Goal: Communication & Community: Answer question/provide support

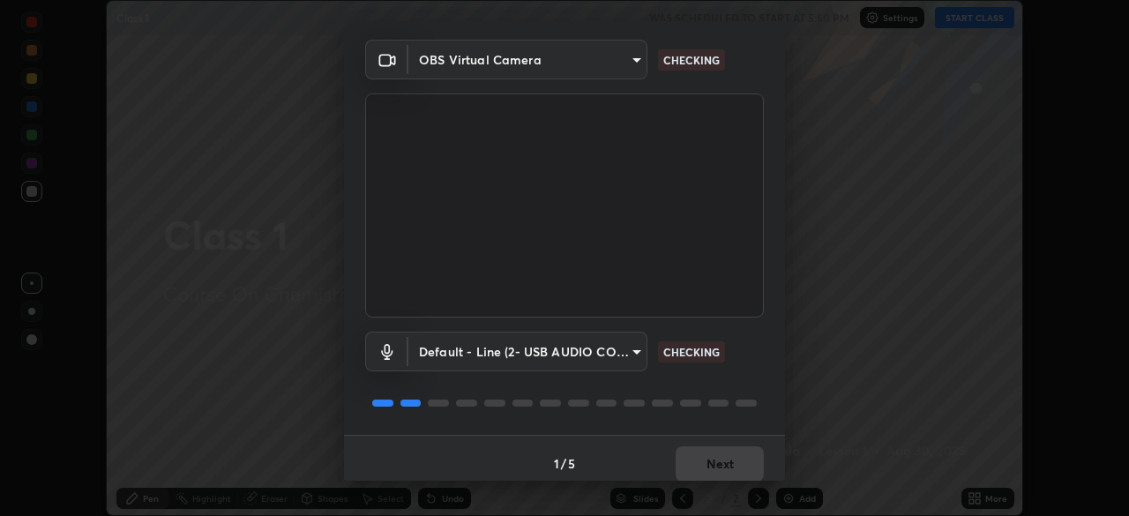
scroll to position [63, 0]
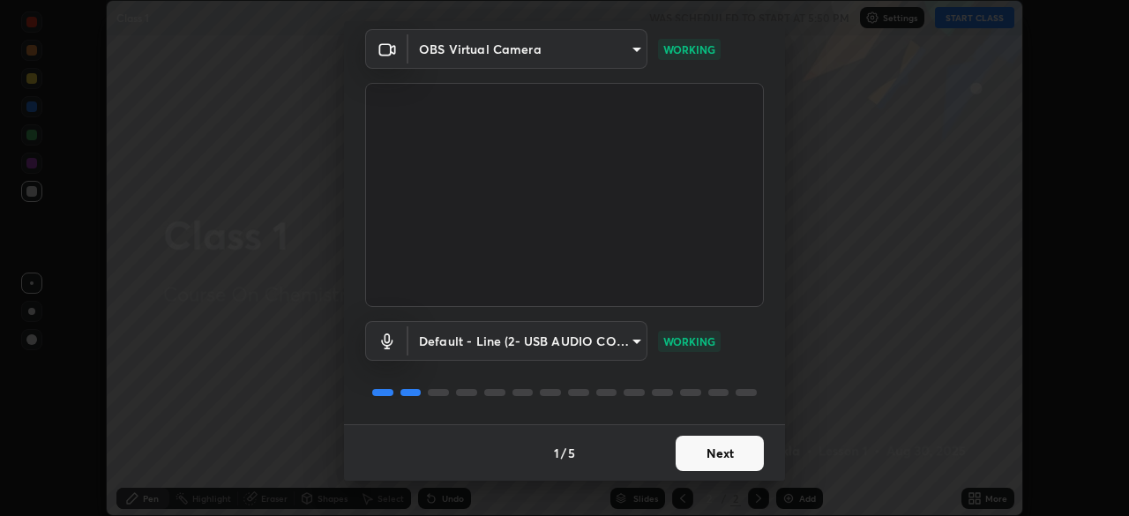
click at [711, 456] on button "Next" at bounding box center [720, 453] width 88 height 35
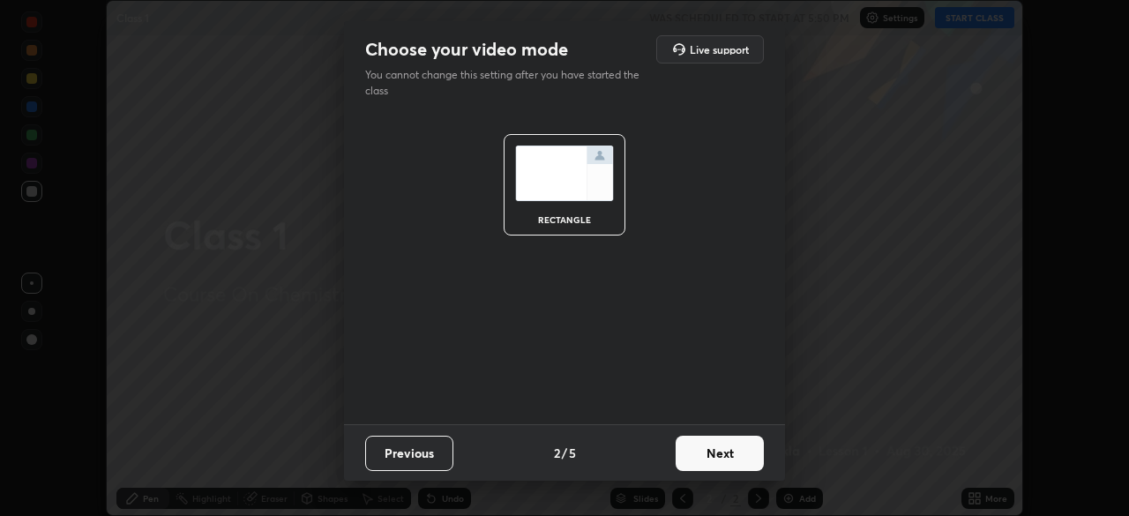
scroll to position [0, 0]
click at [717, 454] on button "Next" at bounding box center [720, 453] width 88 height 35
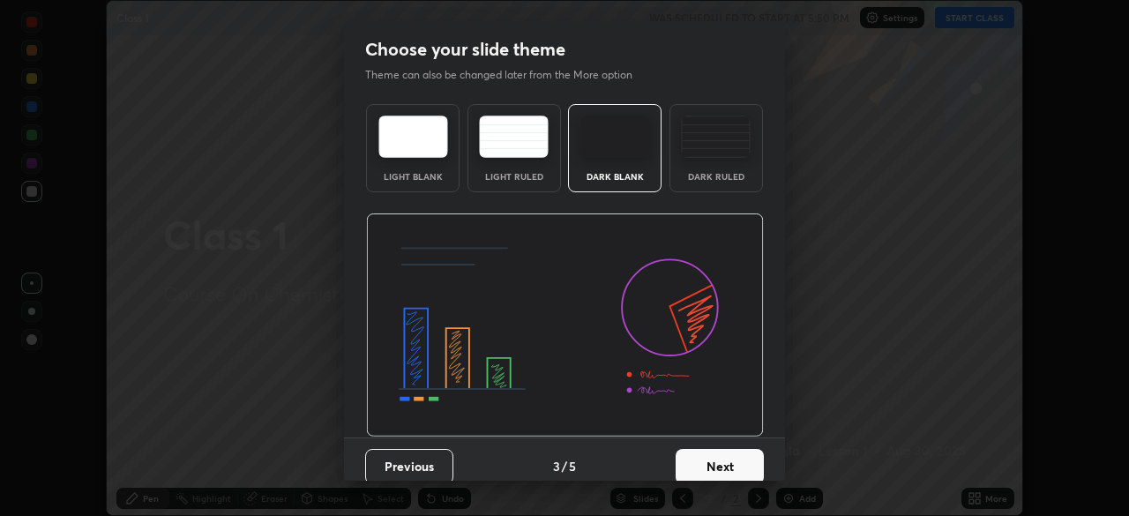
click at [712, 467] on button "Next" at bounding box center [720, 466] width 88 height 35
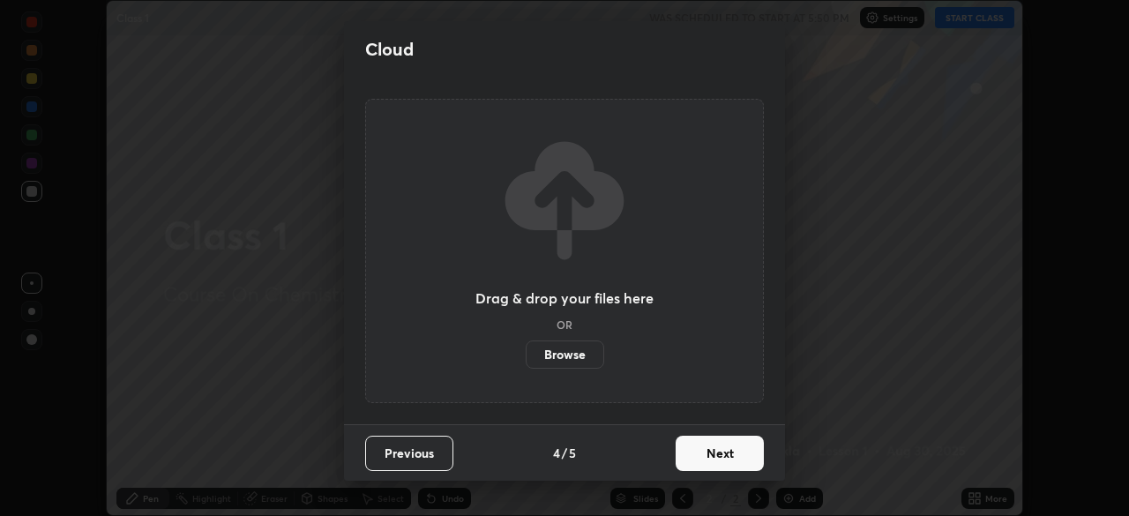
click at [714, 454] on button "Next" at bounding box center [720, 453] width 88 height 35
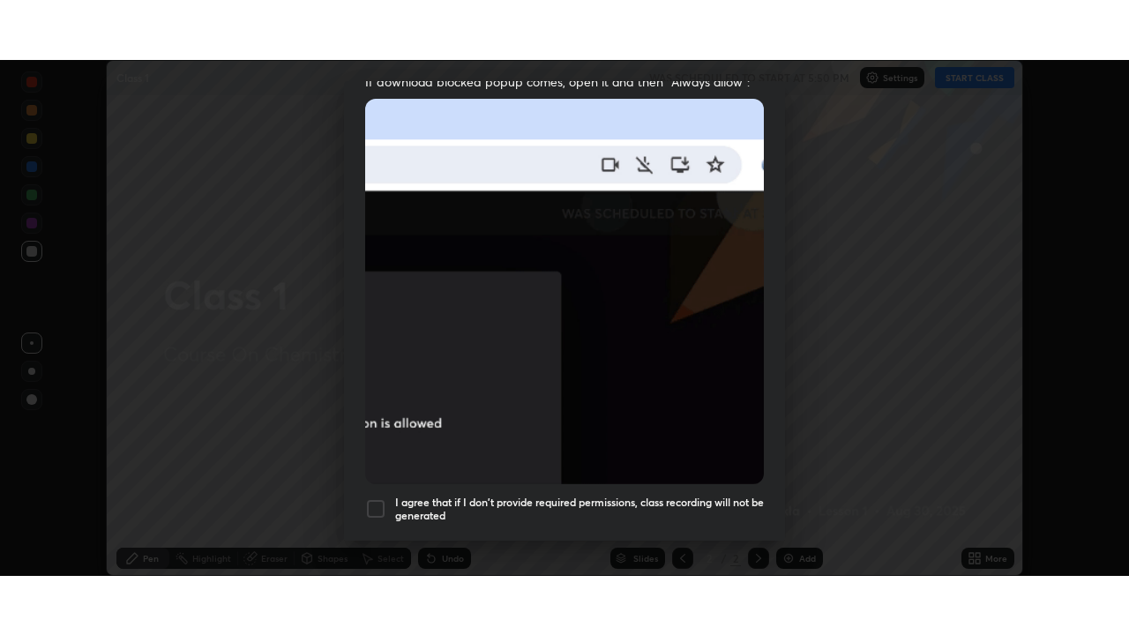
scroll to position [423, 0]
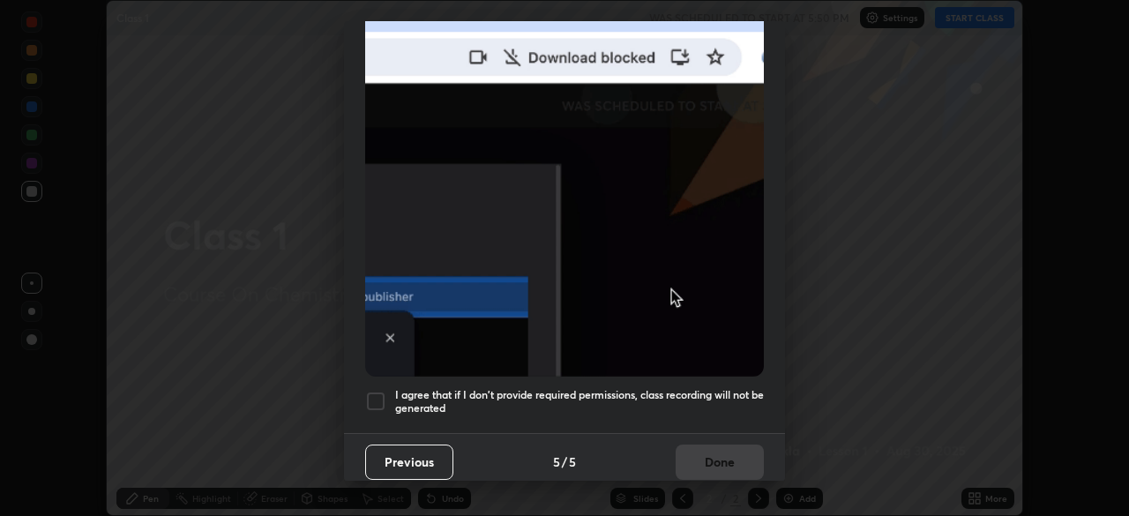
click at [377, 391] on div at bounding box center [375, 401] width 21 height 21
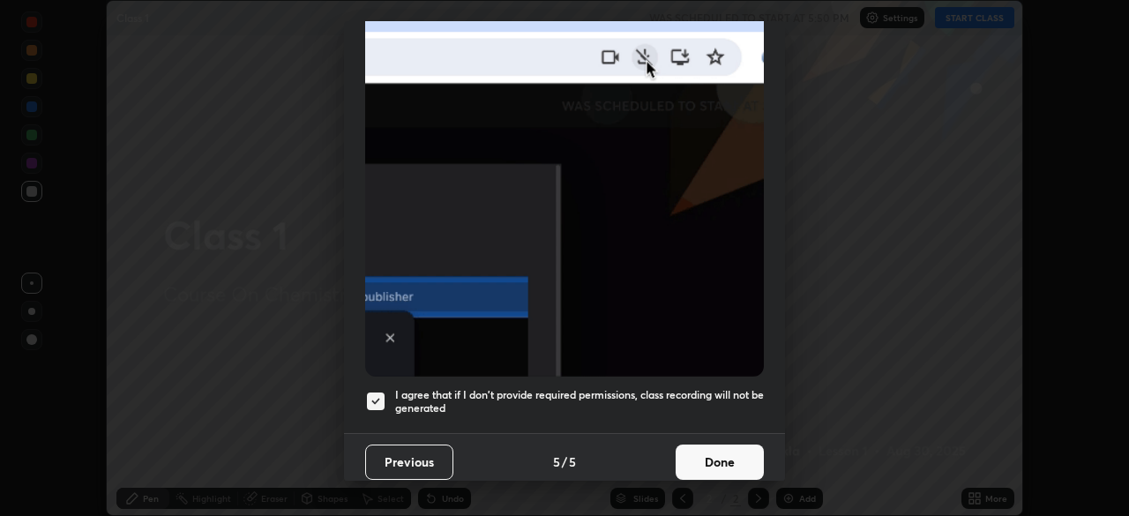
click at [717, 453] on button "Done" at bounding box center [720, 462] width 88 height 35
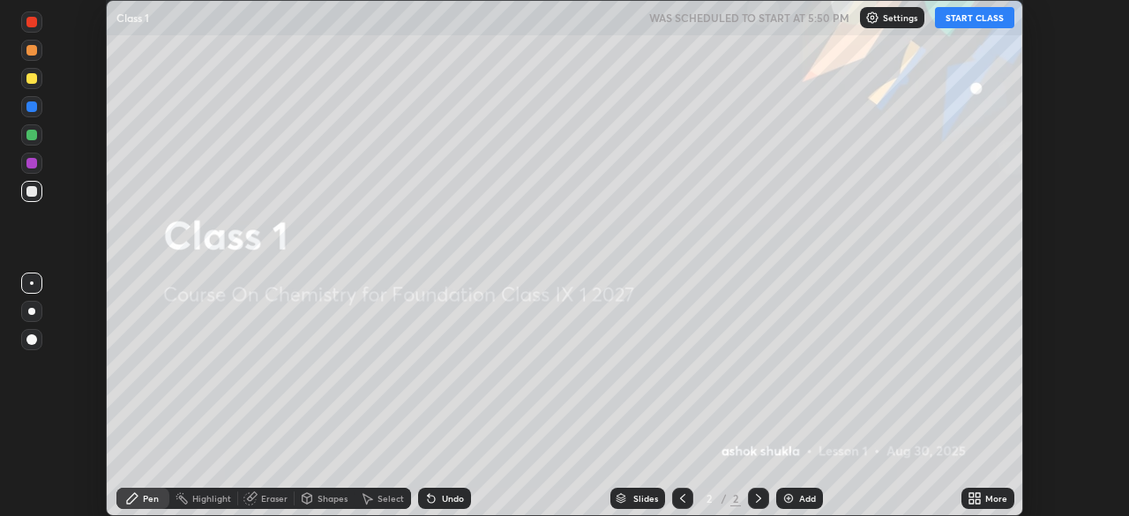
click at [972, 495] on icon at bounding box center [972, 495] width 4 height 4
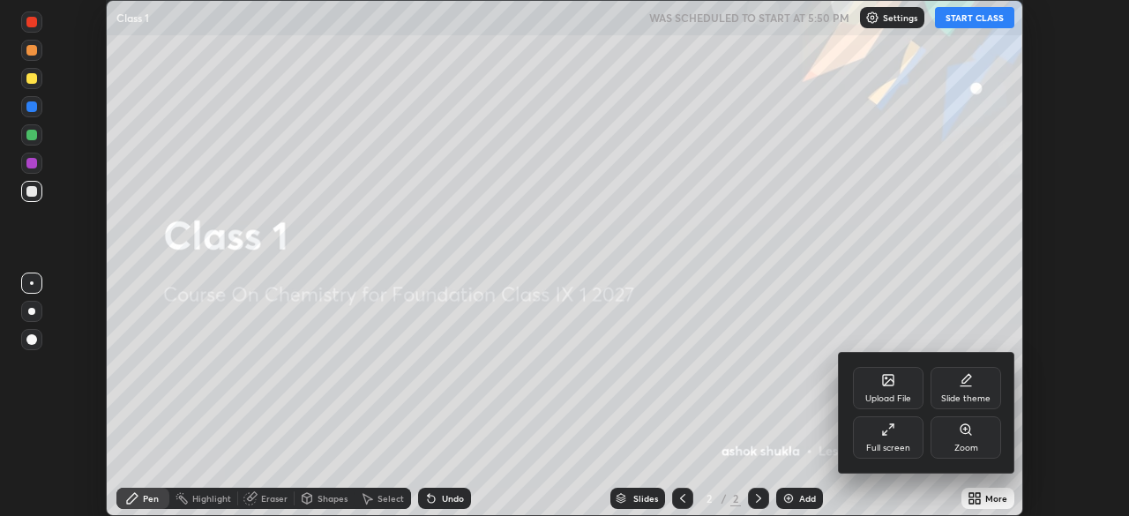
click at [887, 431] on icon at bounding box center [885, 433] width 4 height 4
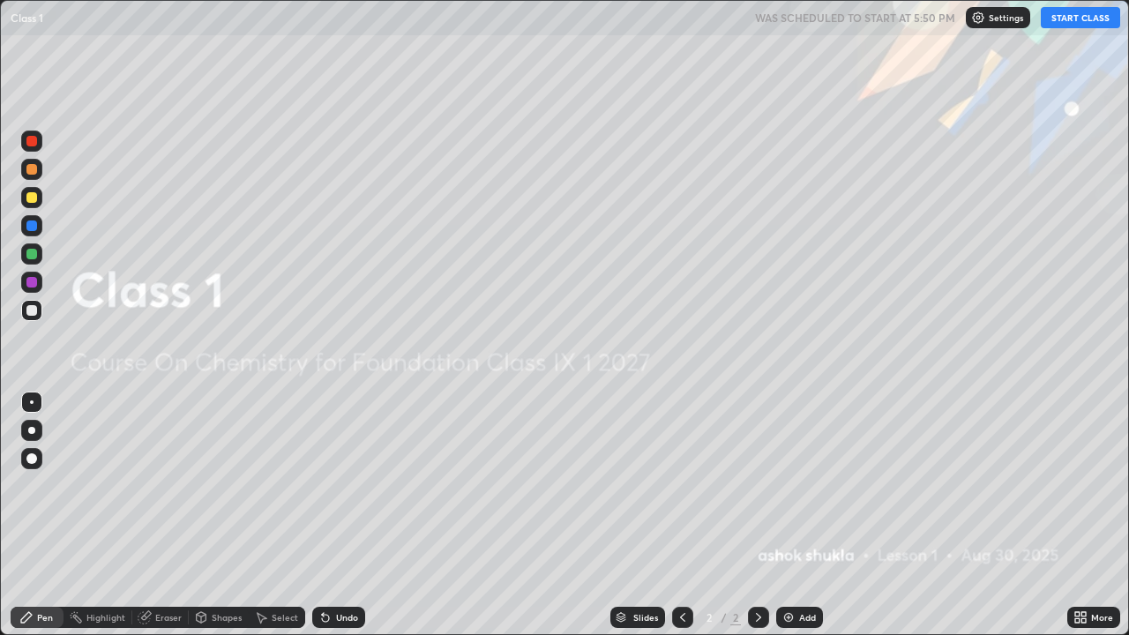
scroll to position [635, 1129]
click at [1056, 19] on button "START CLASS" at bounding box center [1080, 17] width 79 height 21
click at [787, 515] on img at bounding box center [789, 618] width 14 height 14
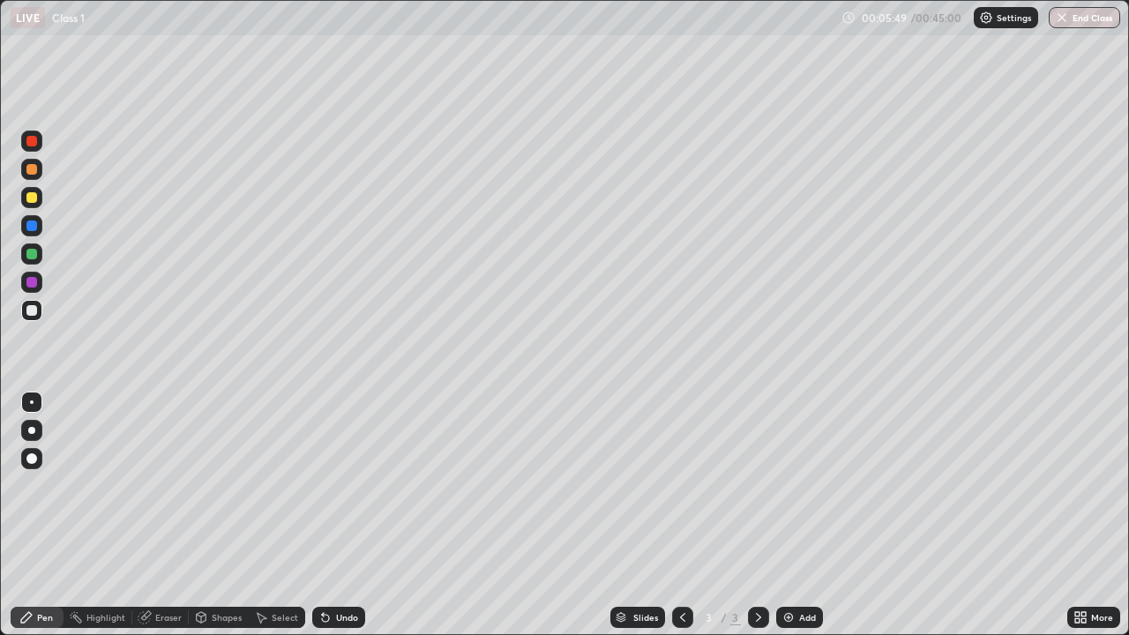
click at [787, 515] on img at bounding box center [789, 618] width 14 height 14
click at [155, 515] on div "Eraser" at bounding box center [168, 617] width 26 height 9
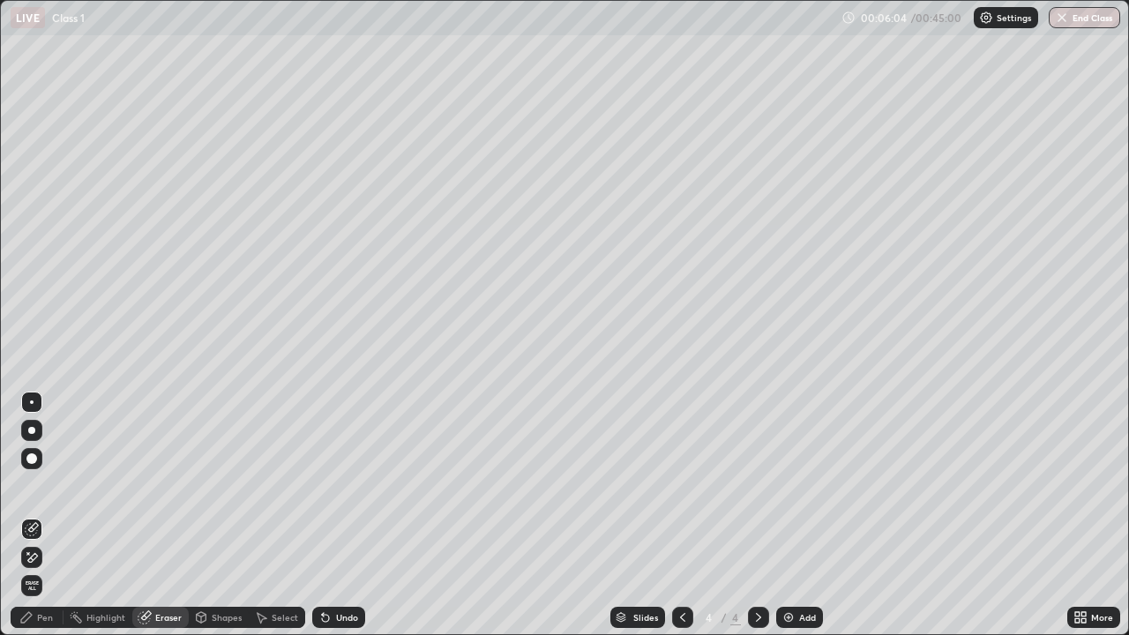
click at [40, 515] on div "Pen" at bounding box center [37, 617] width 53 height 21
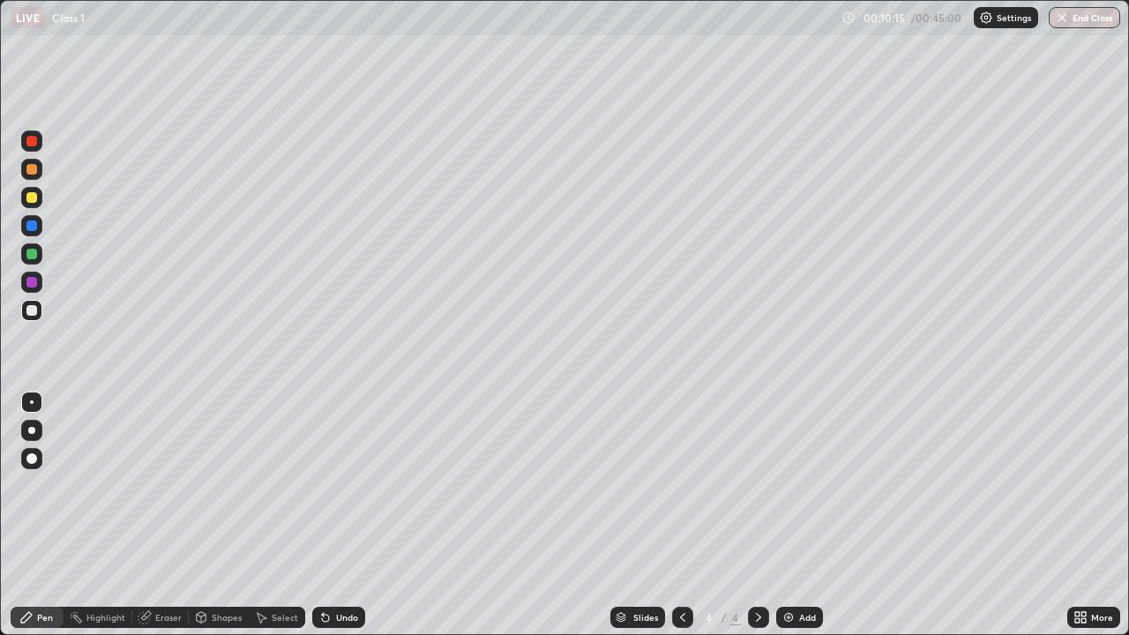
click at [683, 515] on icon at bounding box center [683, 618] width 14 height 14
click at [754, 515] on icon at bounding box center [759, 618] width 14 height 14
click at [784, 515] on img at bounding box center [789, 618] width 14 height 14
click at [680, 515] on icon at bounding box center [682, 617] width 5 height 9
click at [680, 515] on icon at bounding box center [683, 618] width 14 height 14
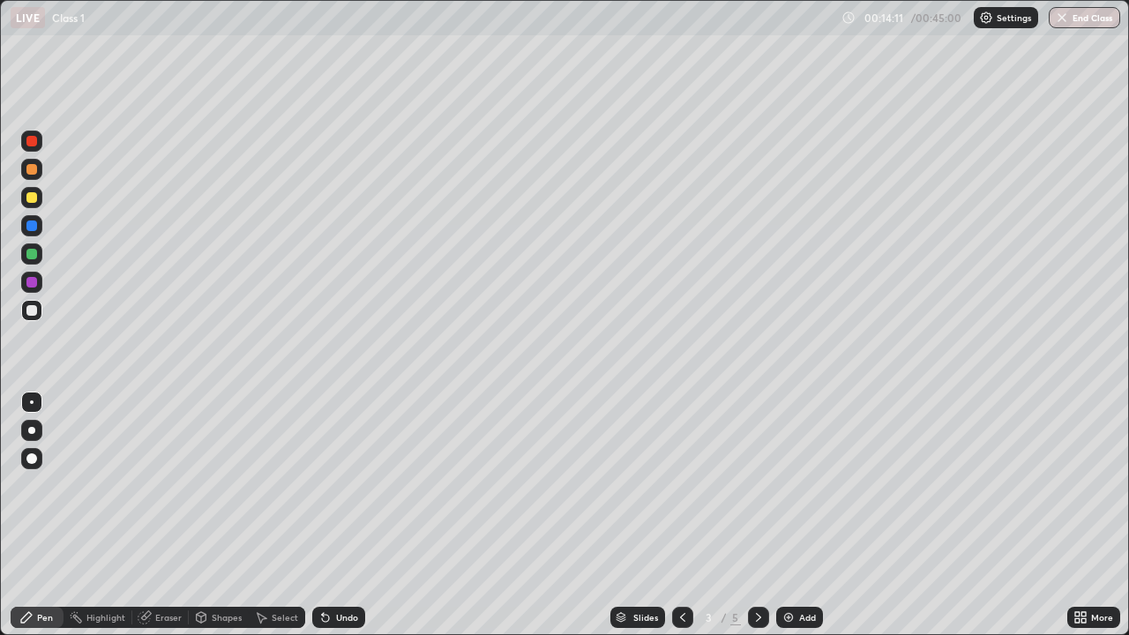
click at [754, 515] on icon at bounding box center [759, 618] width 14 height 14
click at [785, 515] on img at bounding box center [789, 618] width 14 height 14
click at [32, 231] on div at bounding box center [31, 225] width 21 height 21
click at [34, 198] on div at bounding box center [31, 197] width 11 height 11
click at [31, 142] on div at bounding box center [31, 141] width 11 height 11
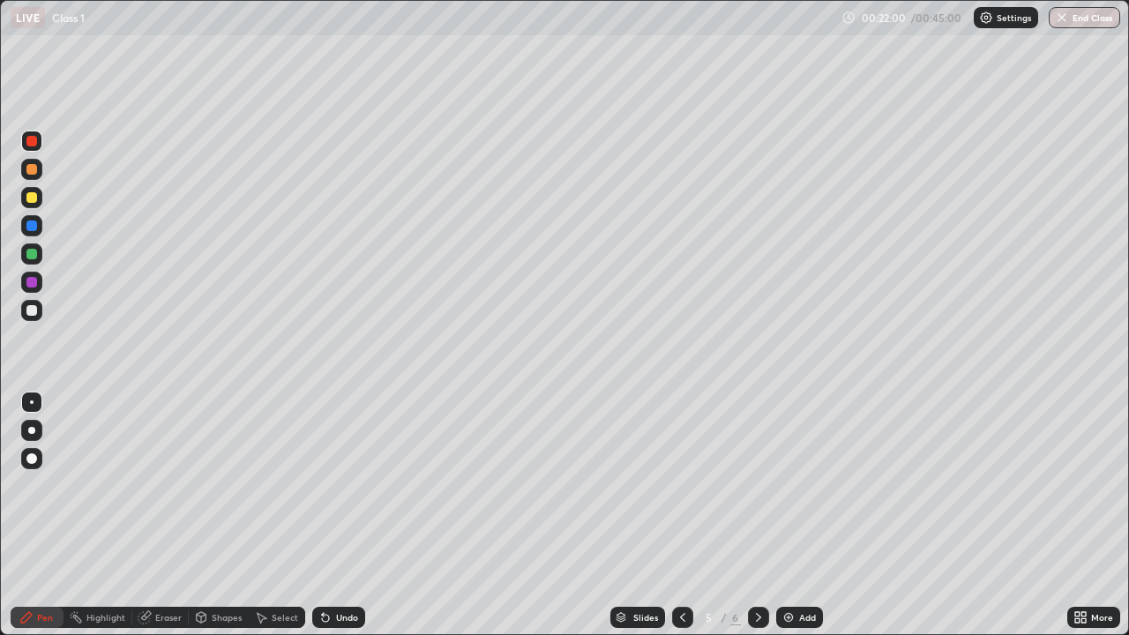
click at [33, 309] on div at bounding box center [31, 310] width 11 height 11
click at [758, 515] on icon at bounding box center [758, 617] width 5 height 9
click at [168, 515] on div "Eraser" at bounding box center [168, 617] width 26 height 9
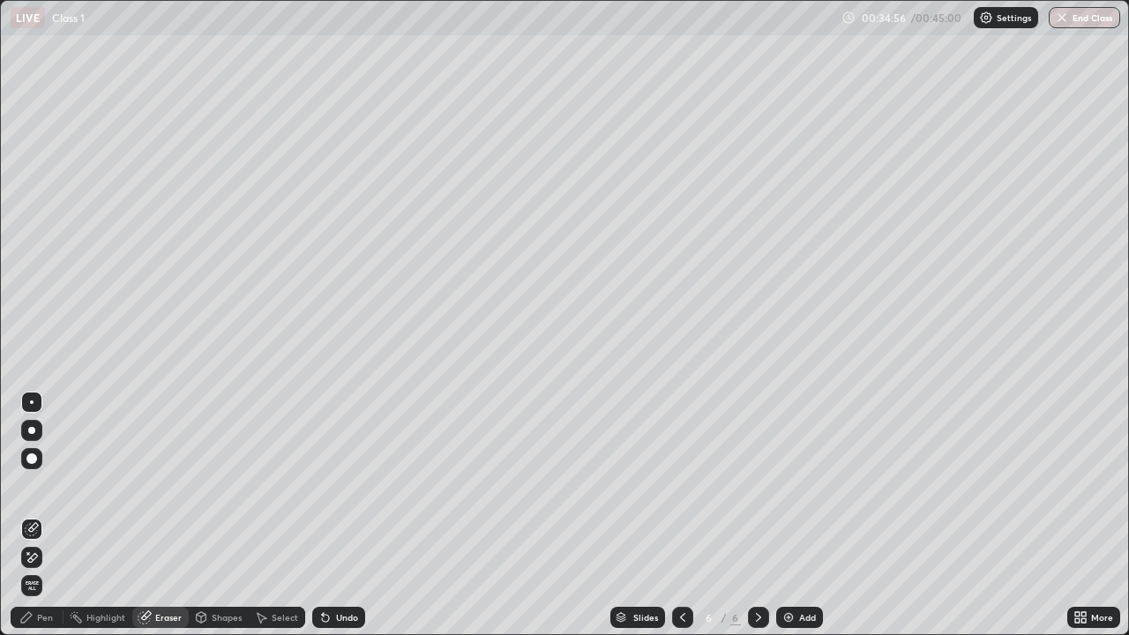
click at [49, 515] on div "Pen" at bounding box center [45, 617] width 16 height 9
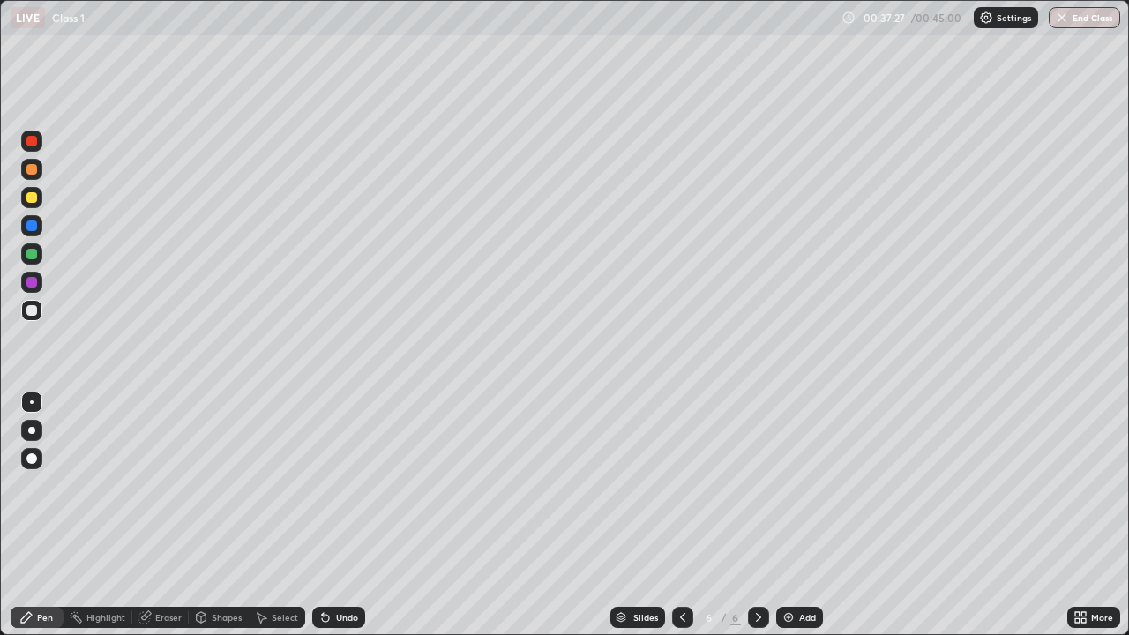
click at [759, 515] on icon at bounding box center [759, 618] width 14 height 14
click at [786, 515] on img at bounding box center [789, 618] width 14 height 14
click at [1063, 18] on img "button" at bounding box center [1062, 18] width 14 height 14
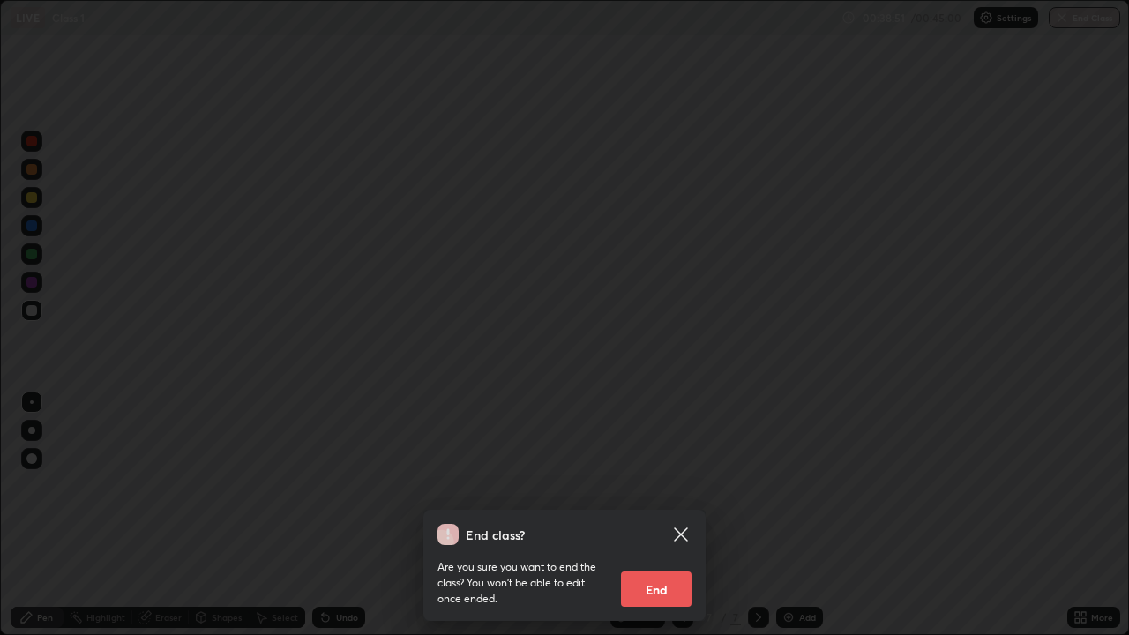
click at [655, 515] on button "End" at bounding box center [656, 589] width 71 height 35
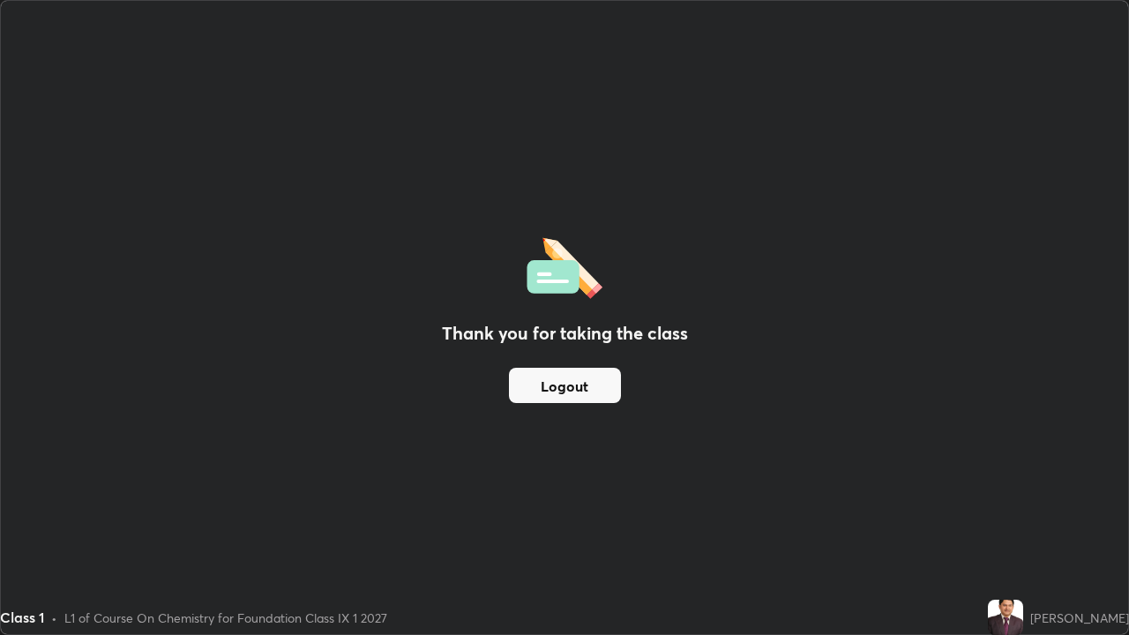
click at [544, 385] on button "Logout" at bounding box center [565, 385] width 112 height 35
click at [538, 396] on button "Logout" at bounding box center [565, 385] width 112 height 35
click at [537, 392] on button "Logout" at bounding box center [565, 385] width 112 height 35
click at [532, 395] on button "Logout" at bounding box center [565, 385] width 112 height 35
click at [529, 393] on button "Logout" at bounding box center [565, 385] width 112 height 35
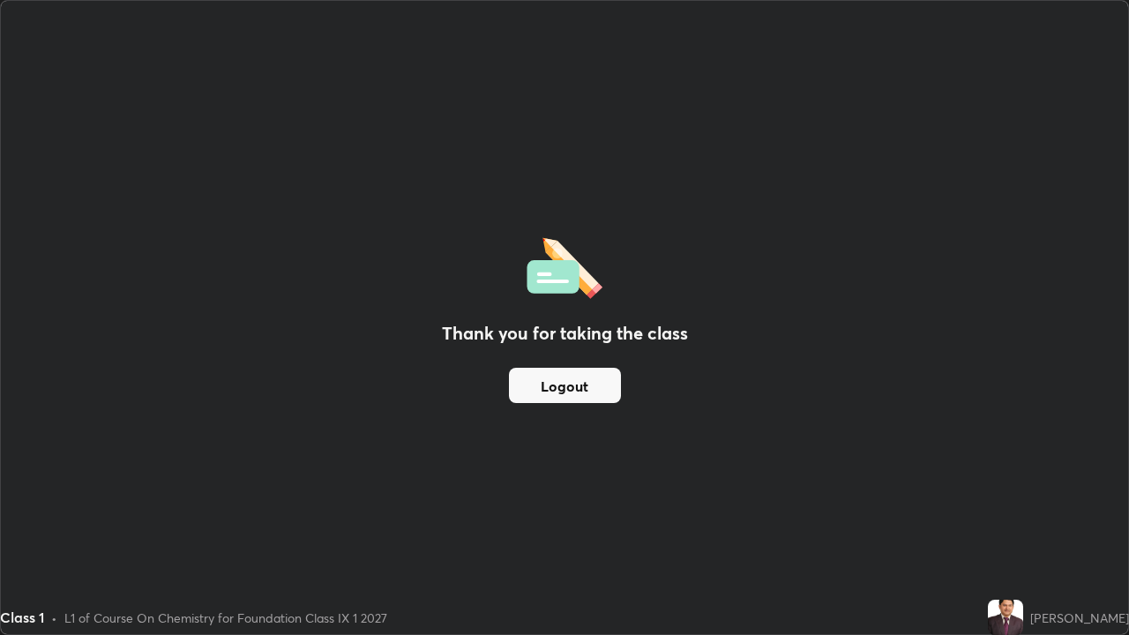
click at [292, 499] on div "Thank you for taking the class Logout" at bounding box center [565, 318] width 1128 height 634
click at [608, 394] on button "Logout" at bounding box center [565, 385] width 112 height 35
click at [598, 384] on button "Logout" at bounding box center [565, 385] width 112 height 35
click at [575, 387] on button "Logout" at bounding box center [565, 385] width 112 height 35
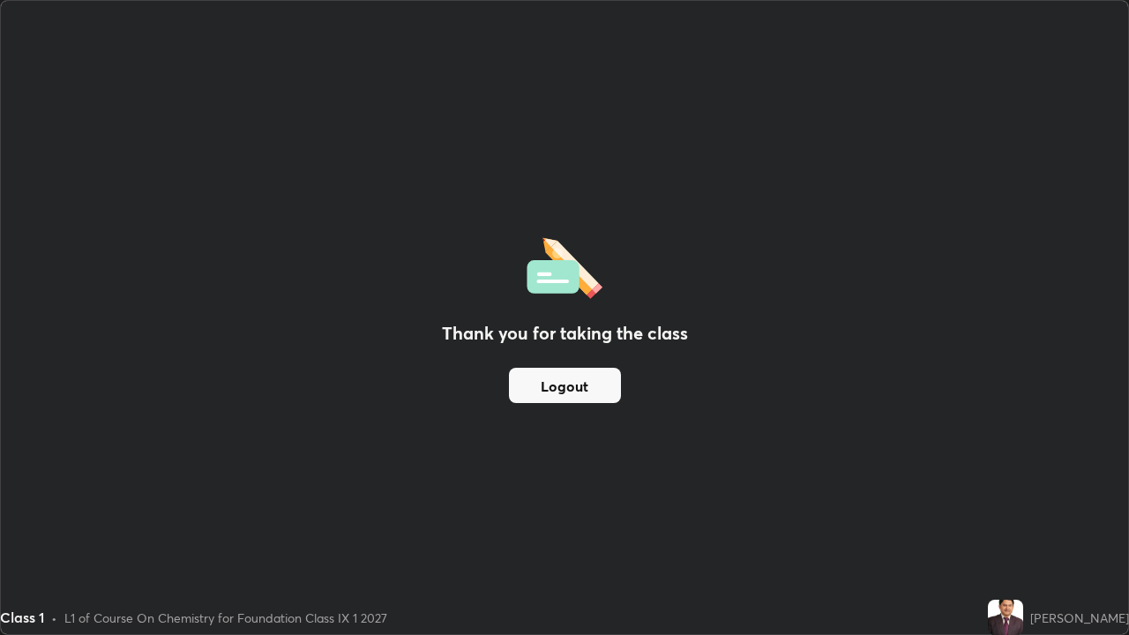
click at [579, 376] on button "Logout" at bounding box center [565, 385] width 112 height 35
click at [561, 399] on button "Logout" at bounding box center [565, 385] width 112 height 35
click at [517, 386] on button "Logout" at bounding box center [565, 385] width 112 height 35
click at [569, 381] on button "Logout" at bounding box center [565, 385] width 112 height 35
click at [567, 382] on button "Logout" at bounding box center [565, 385] width 112 height 35
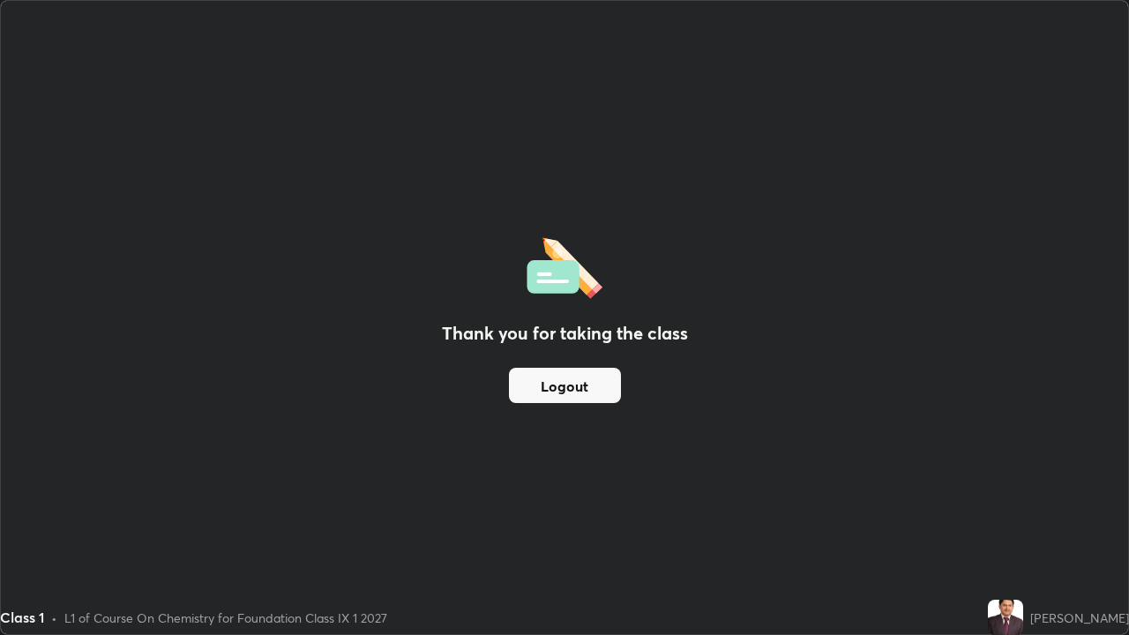
click at [567, 382] on button "Logout" at bounding box center [565, 385] width 112 height 35
click at [567, 394] on button "Logout" at bounding box center [565, 385] width 112 height 35
click at [837, 515] on div "Class 1 • L1 of Course On Chemistry for Foundation Class IX 1 2027" at bounding box center [490, 617] width 981 height 35
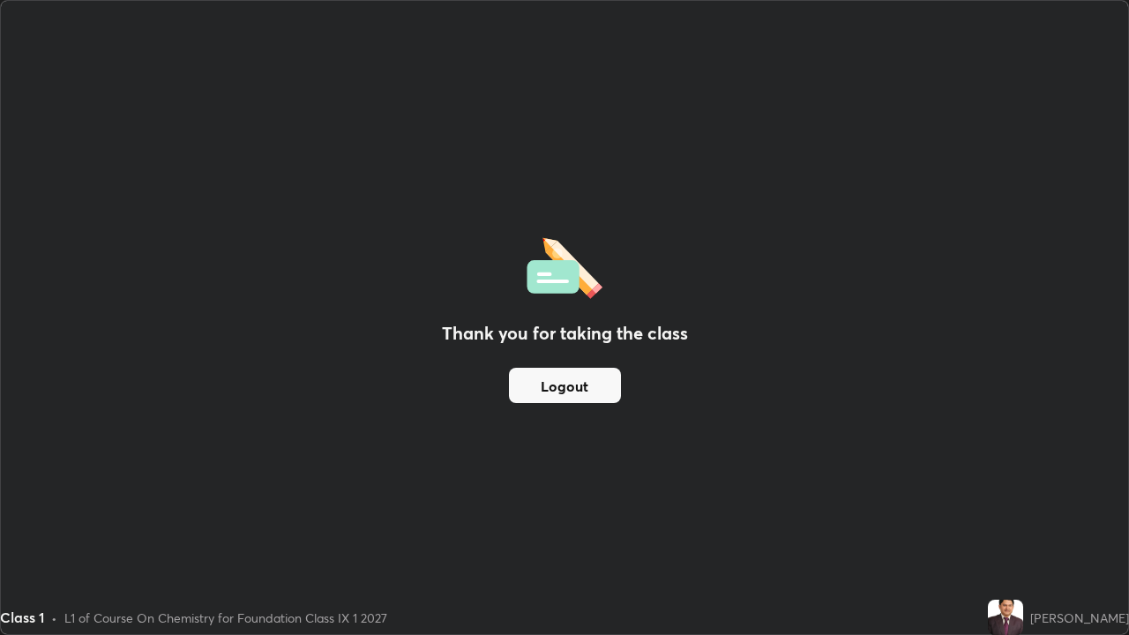
click at [580, 386] on button "Logout" at bounding box center [565, 385] width 112 height 35
click at [594, 391] on button "Logout" at bounding box center [565, 385] width 112 height 35
click at [570, 388] on button "Logout" at bounding box center [565, 385] width 112 height 35
click at [589, 386] on button "Logout" at bounding box center [565, 385] width 112 height 35
click at [1024, 515] on img at bounding box center [1005, 617] width 35 height 35
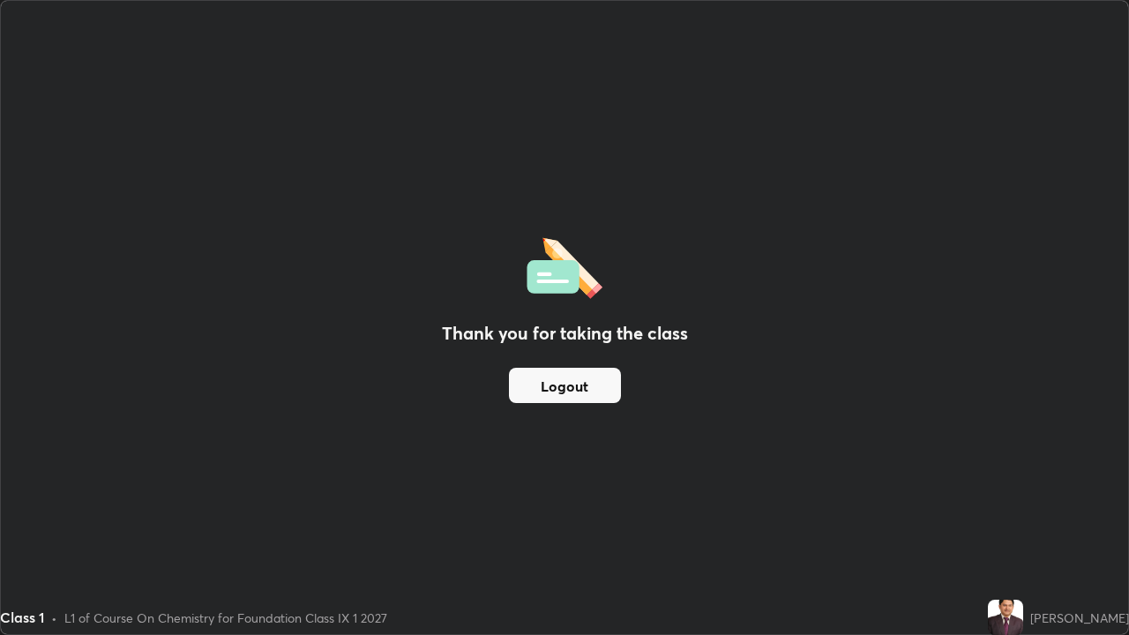
click at [1024, 515] on img at bounding box center [1005, 617] width 35 height 35
click at [562, 388] on button "Logout" at bounding box center [565, 385] width 112 height 35
click at [565, 393] on button "Logout" at bounding box center [565, 385] width 112 height 35
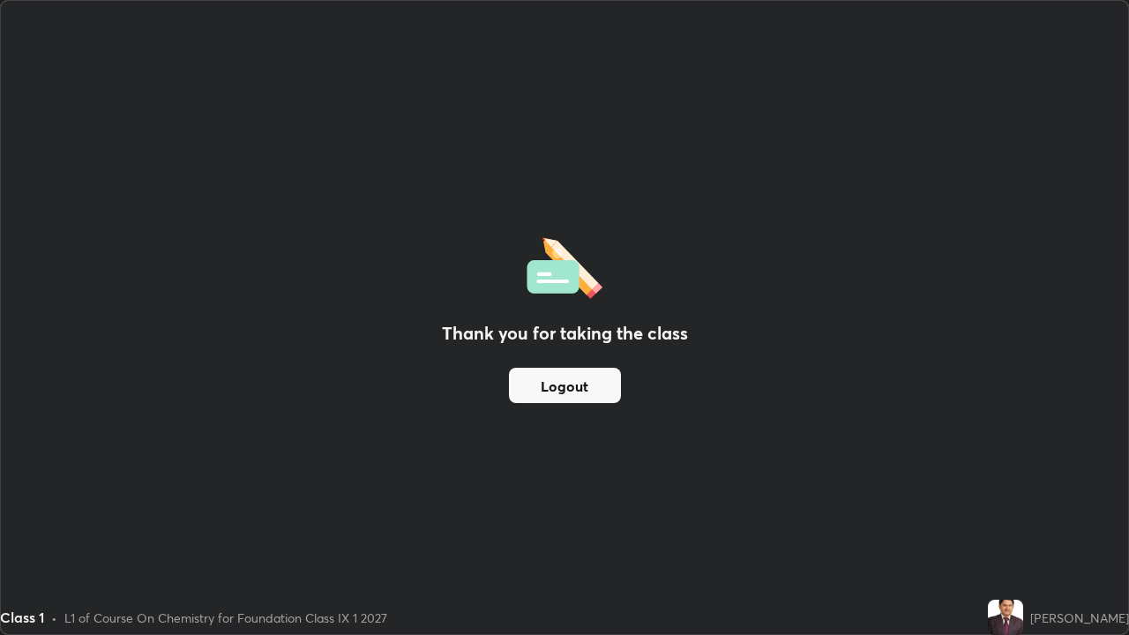
click at [571, 388] on button "Logout" at bounding box center [565, 385] width 112 height 35
click at [565, 387] on button "Logout" at bounding box center [565, 385] width 112 height 35
click at [562, 379] on button "Logout" at bounding box center [565, 385] width 112 height 35
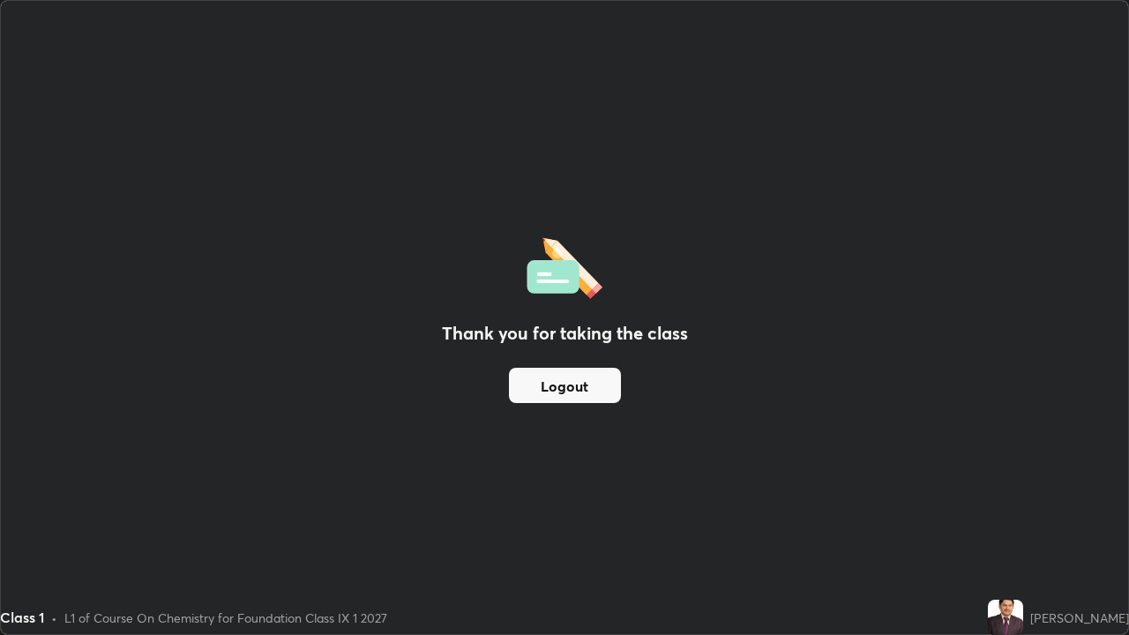
click at [562, 379] on button "Logout" at bounding box center [565, 385] width 112 height 35
click at [566, 382] on button "Logout" at bounding box center [565, 385] width 112 height 35
click at [564, 383] on button "Logout" at bounding box center [565, 385] width 112 height 35
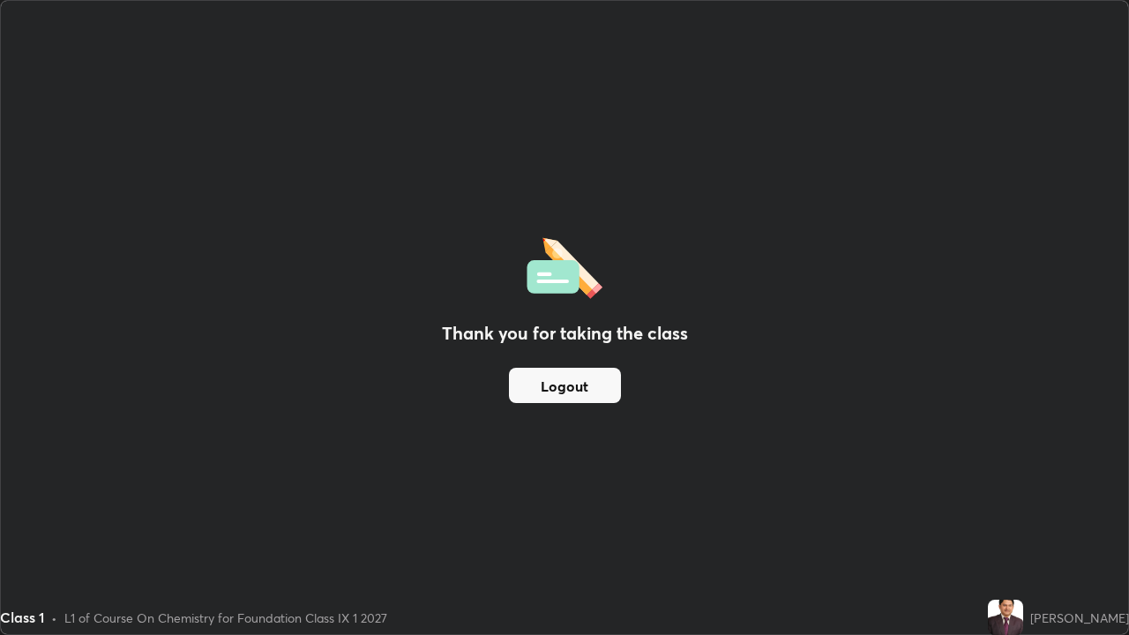
click at [559, 377] on button "Logout" at bounding box center [565, 385] width 112 height 35
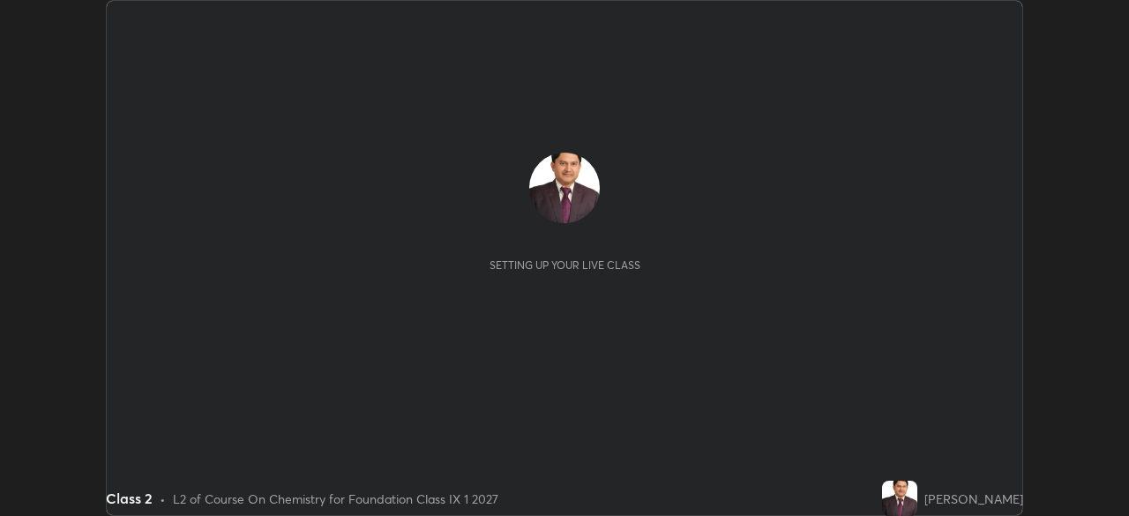
scroll to position [516, 1129]
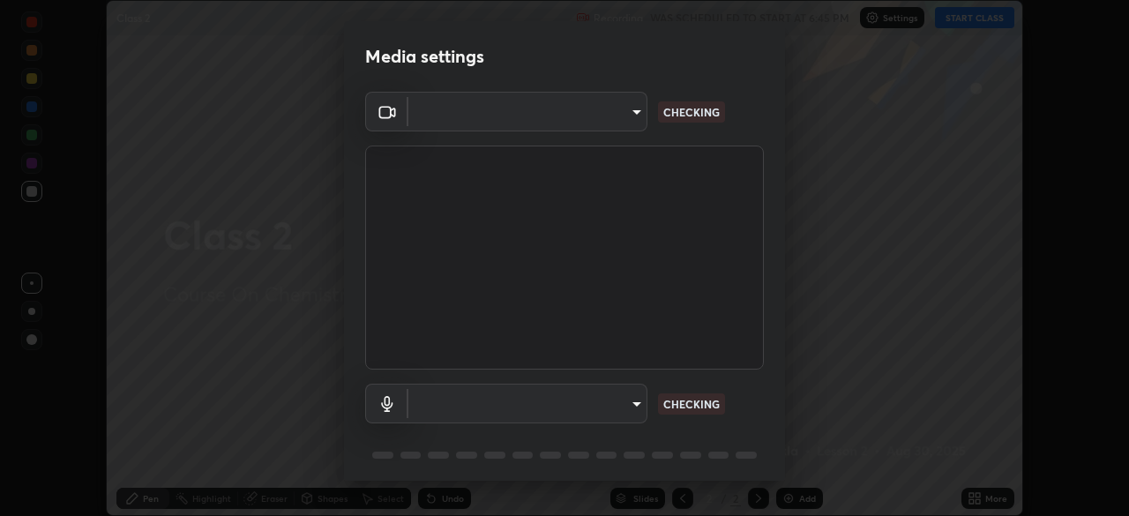
type input "e828e536804fa5ec44f09bab9f54175a8b6d317bb850f7280915d3359c97194d"
type input "default"
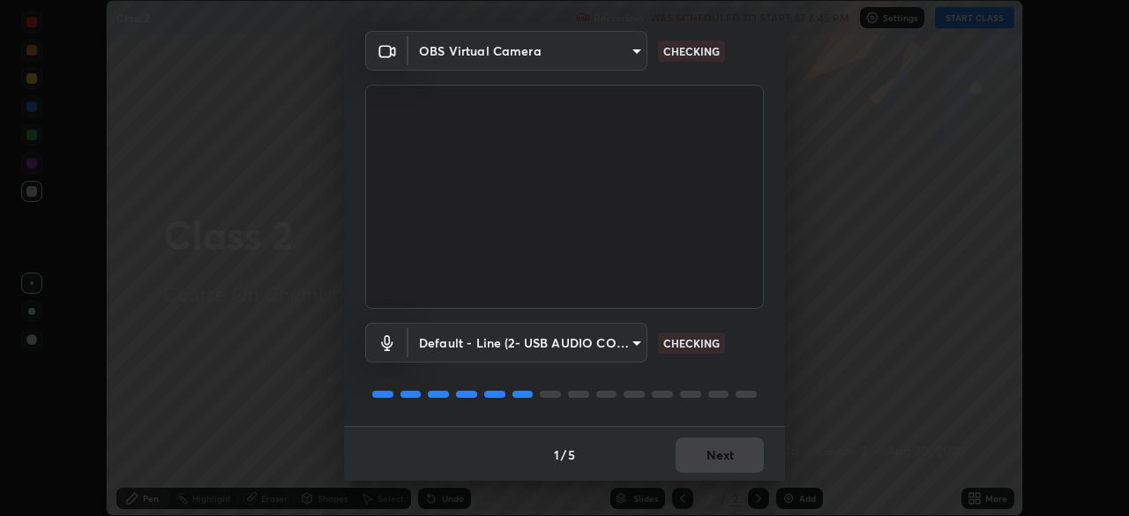
scroll to position [63, 0]
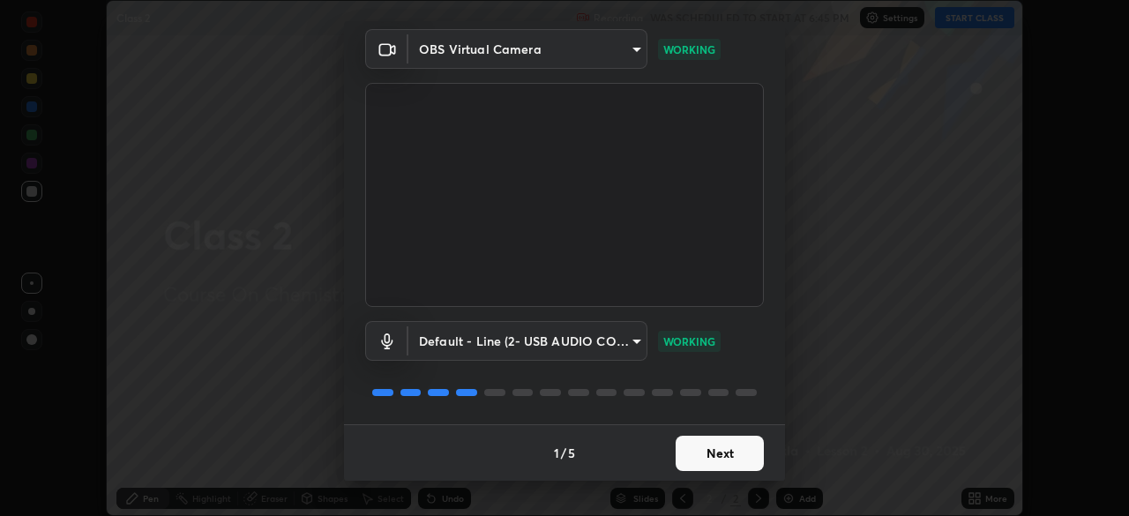
click at [727, 451] on button "Next" at bounding box center [720, 453] width 88 height 35
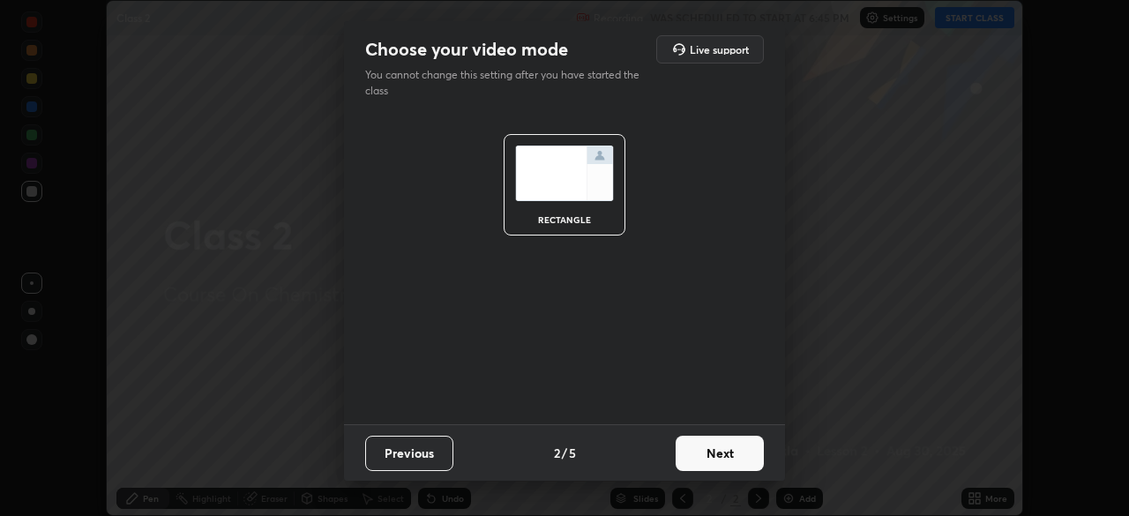
scroll to position [0, 0]
click at [725, 454] on button "Next" at bounding box center [720, 453] width 88 height 35
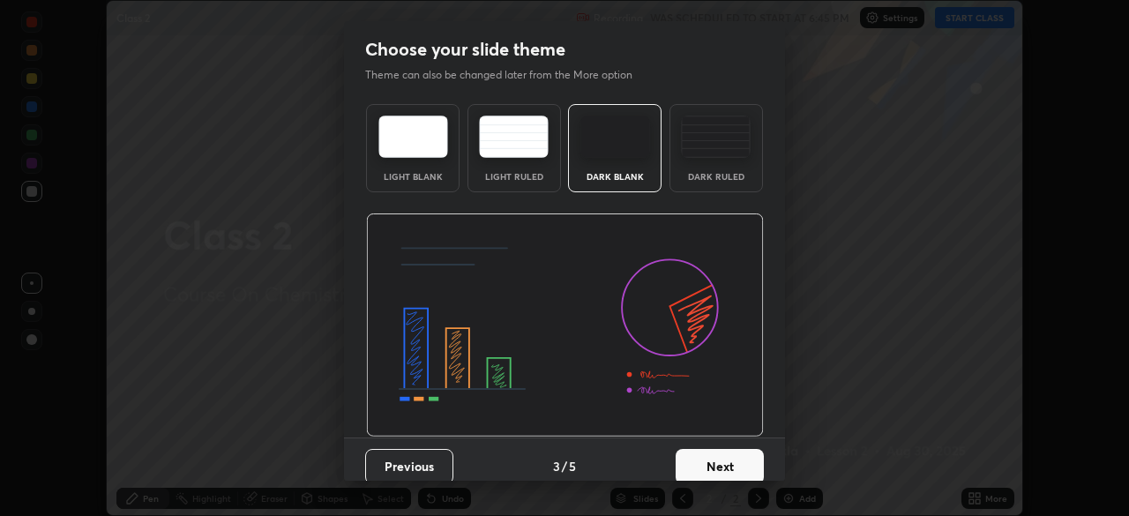
click at [717, 467] on button "Next" at bounding box center [720, 466] width 88 height 35
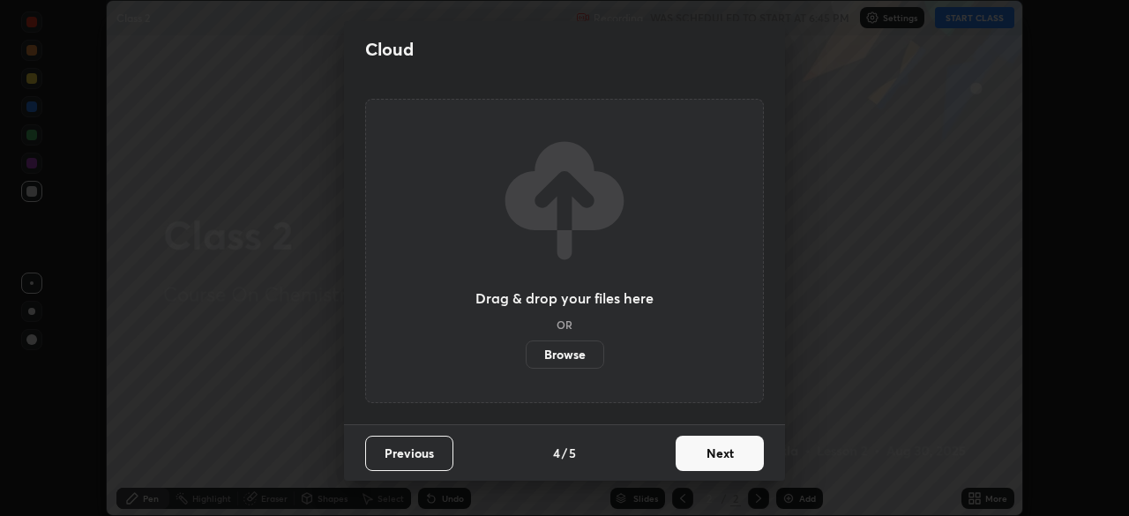
click at [722, 454] on button "Next" at bounding box center [720, 453] width 88 height 35
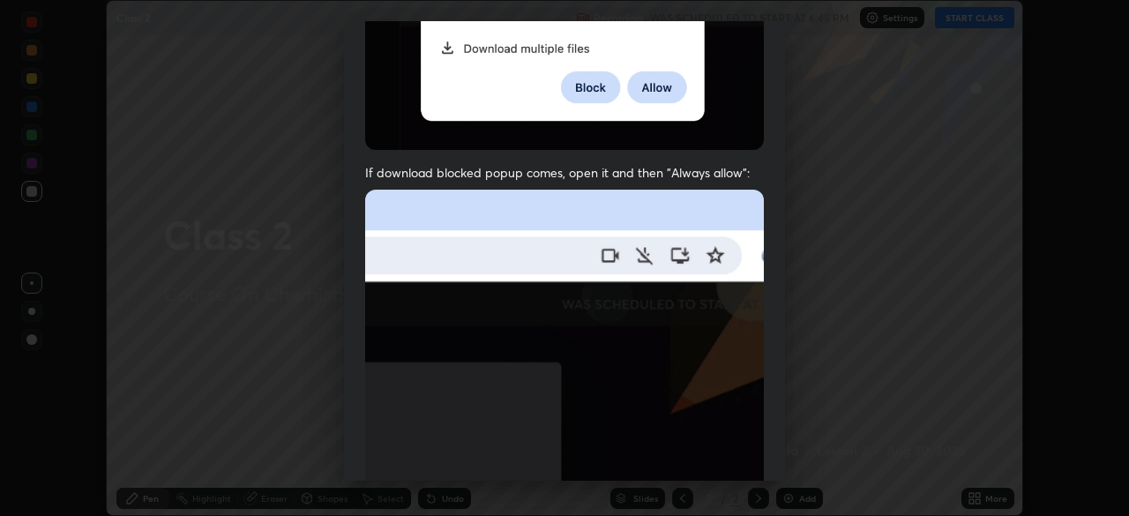
scroll to position [287, 0]
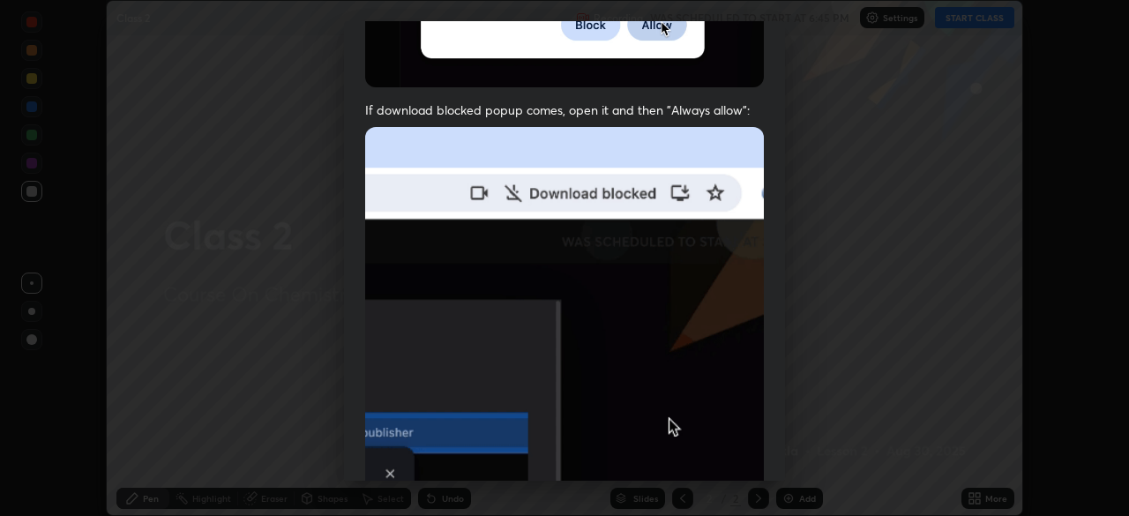
click at [676, 428] on img at bounding box center [564, 320] width 399 height 386
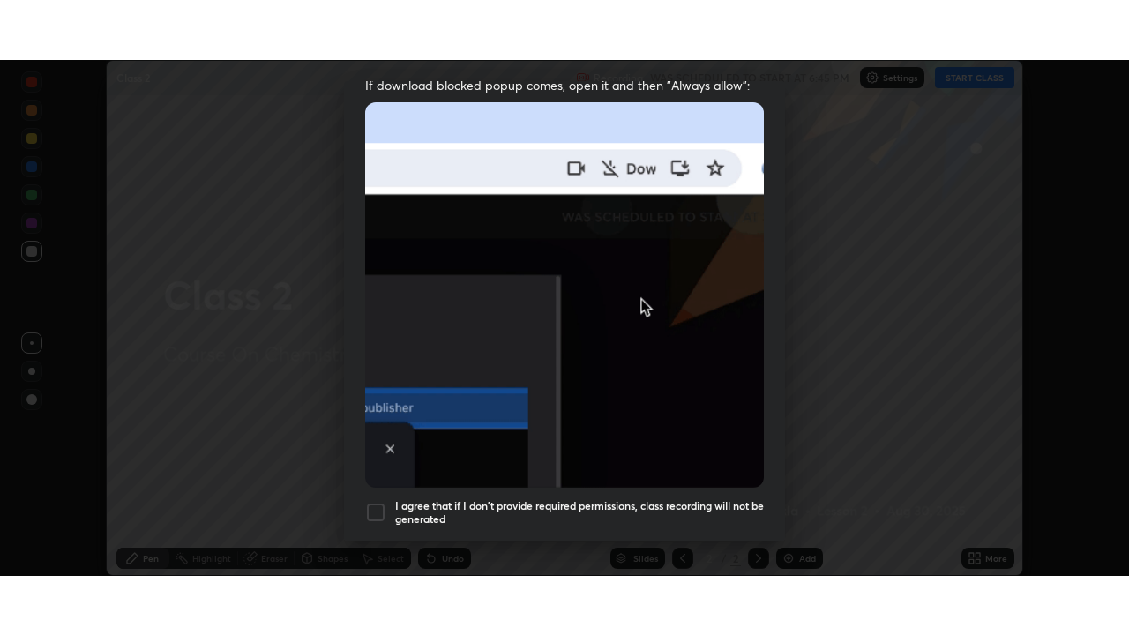
scroll to position [423, 0]
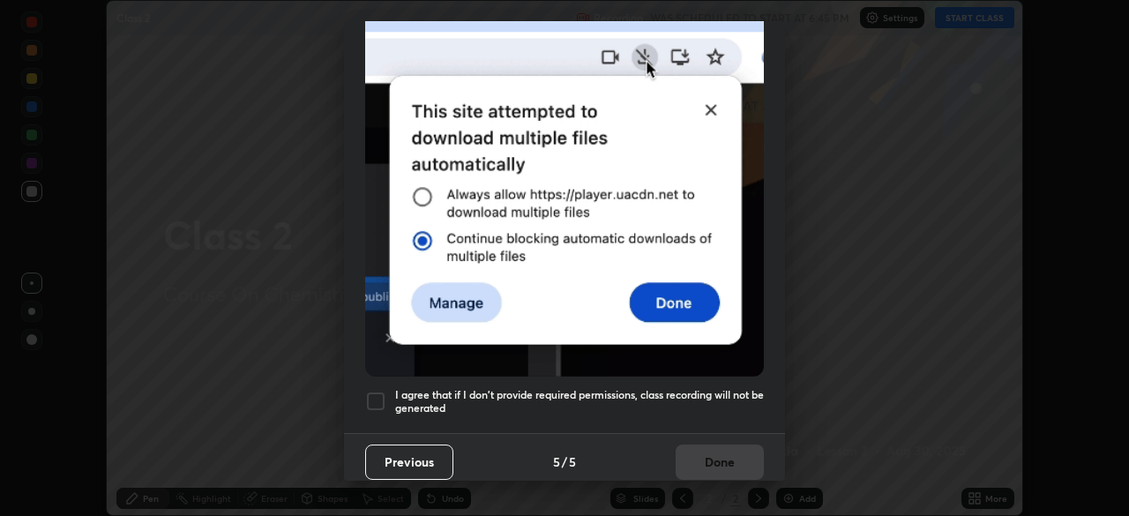
click at [381, 392] on div at bounding box center [375, 401] width 21 height 21
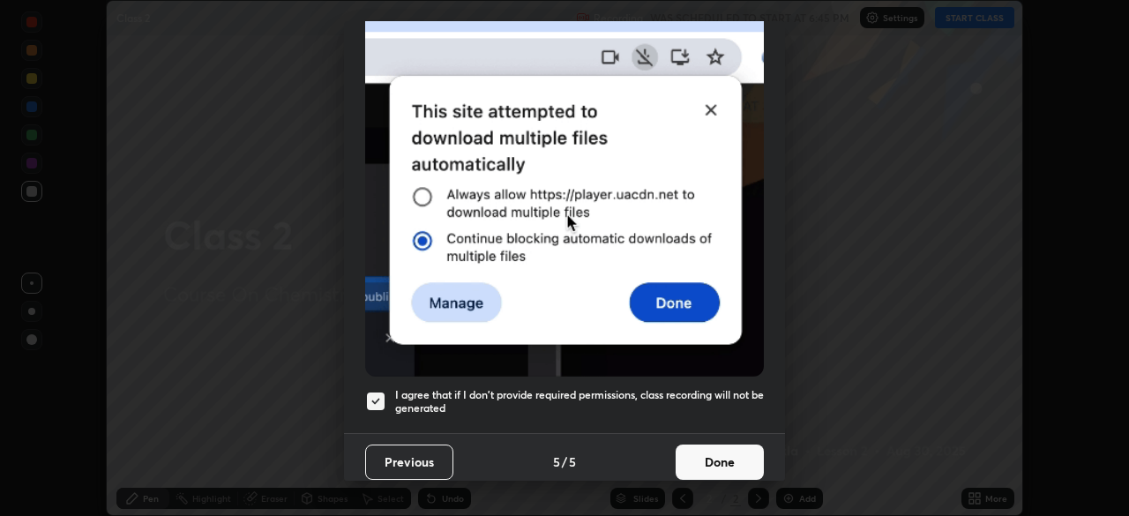
click at [704, 449] on button "Done" at bounding box center [720, 462] width 88 height 35
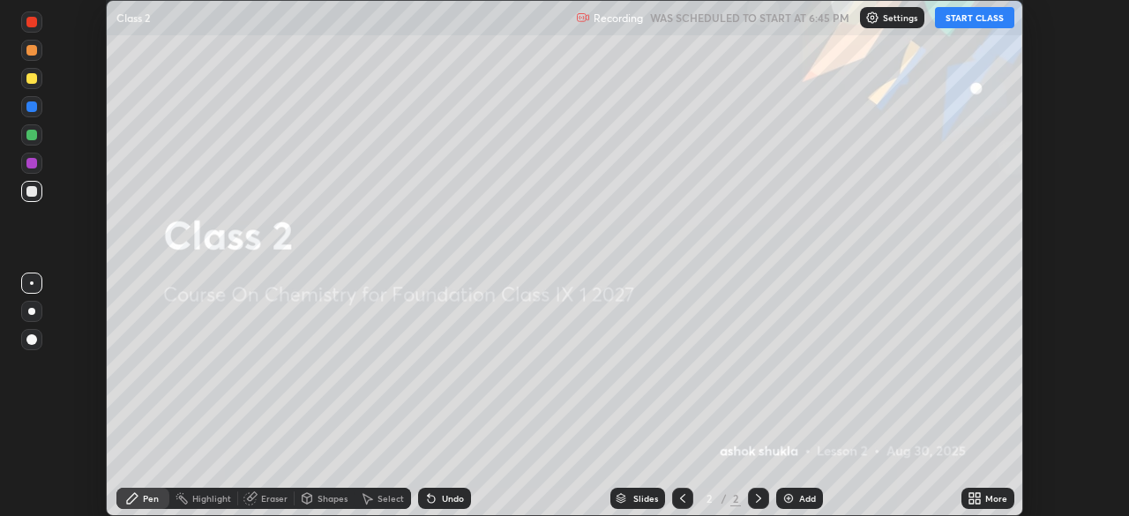
click at [970, 499] on icon at bounding box center [972, 501] width 4 height 4
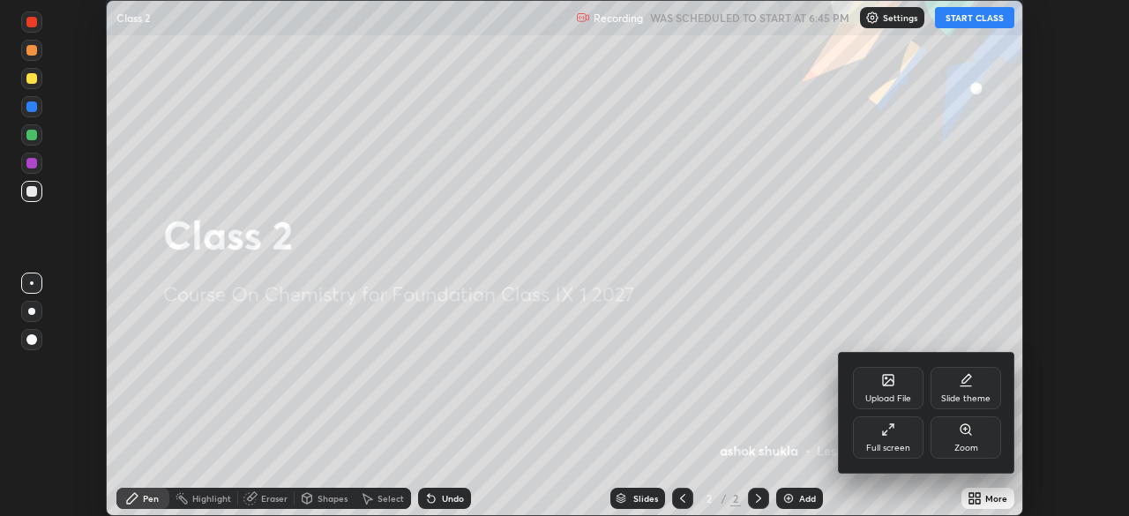
click at [886, 433] on icon at bounding box center [889, 430] width 14 height 14
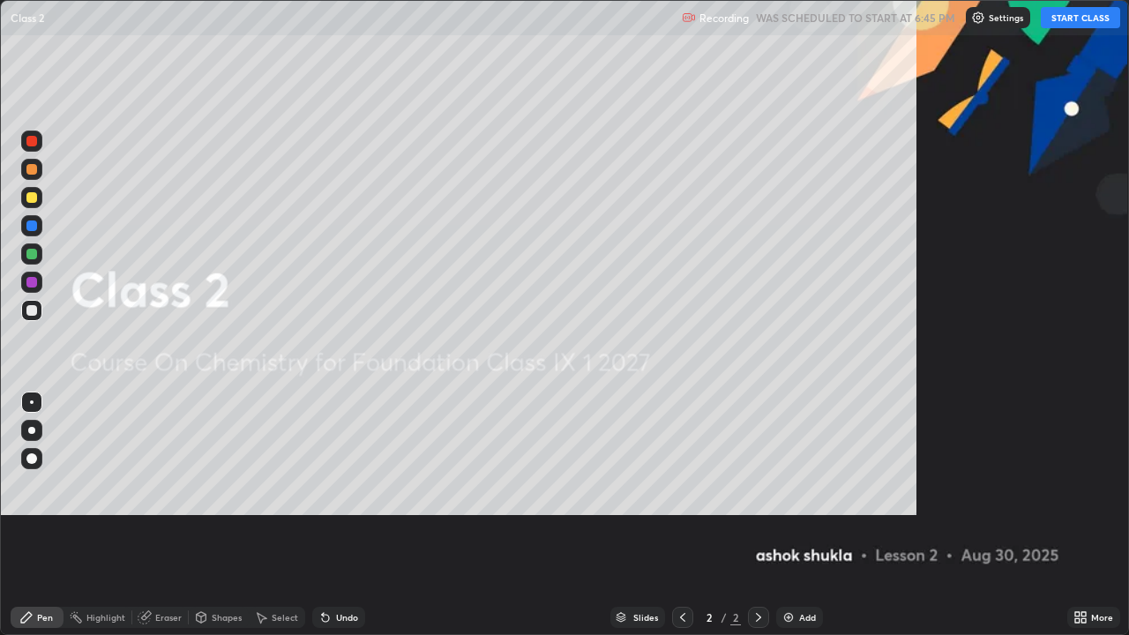
scroll to position [635, 1129]
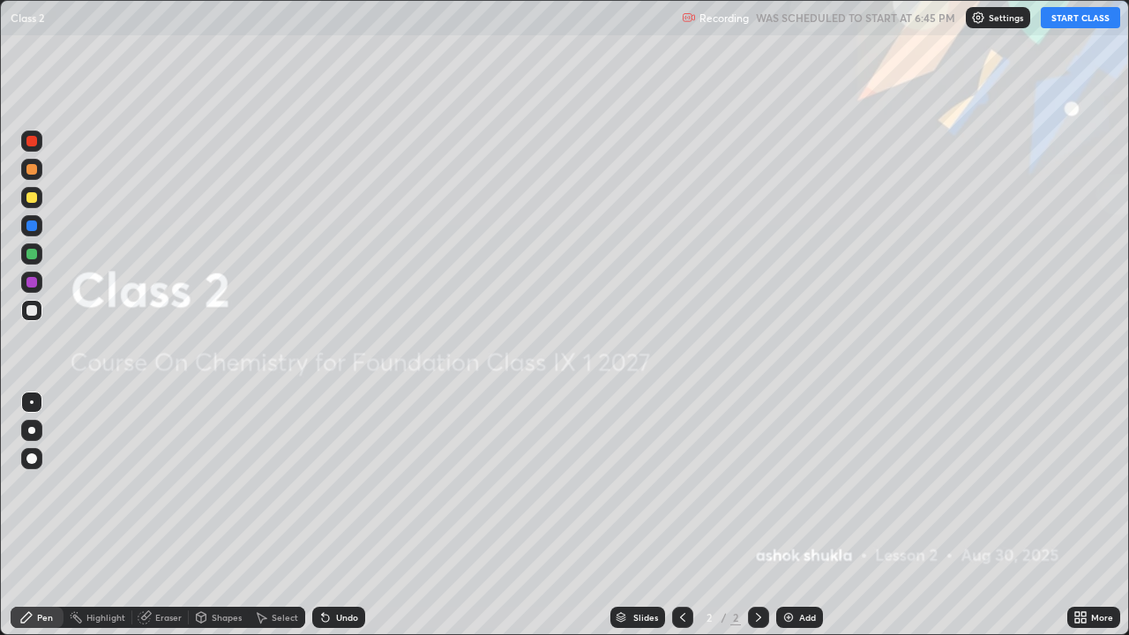
click at [1062, 19] on button "START CLASS" at bounding box center [1080, 17] width 79 height 21
click at [786, 515] on img at bounding box center [789, 618] width 14 height 14
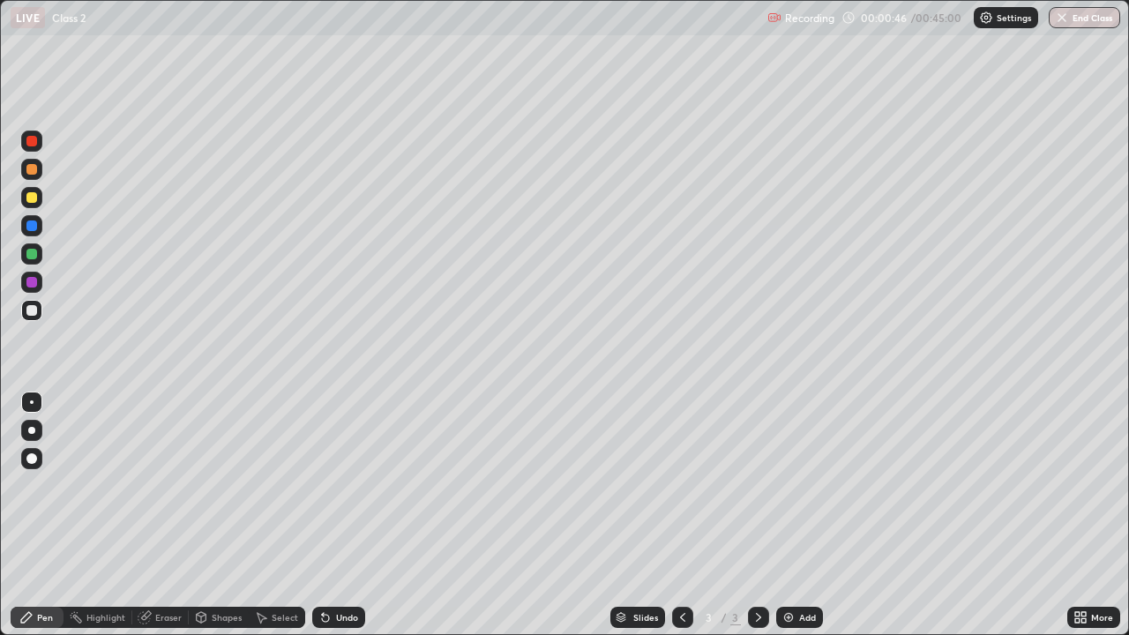
click at [34, 138] on div at bounding box center [31, 141] width 11 height 11
click at [788, 515] on img at bounding box center [789, 618] width 14 height 14
click at [163, 515] on div "Eraser" at bounding box center [168, 617] width 26 height 9
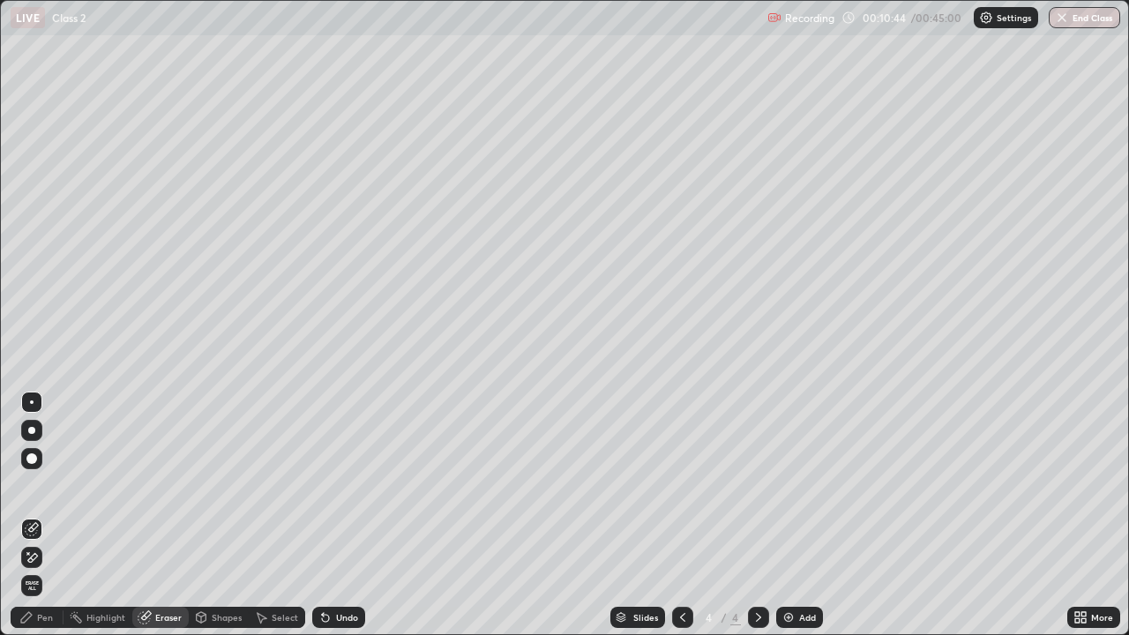
click at [46, 515] on div "Pen" at bounding box center [45, 617] width 16 height 9
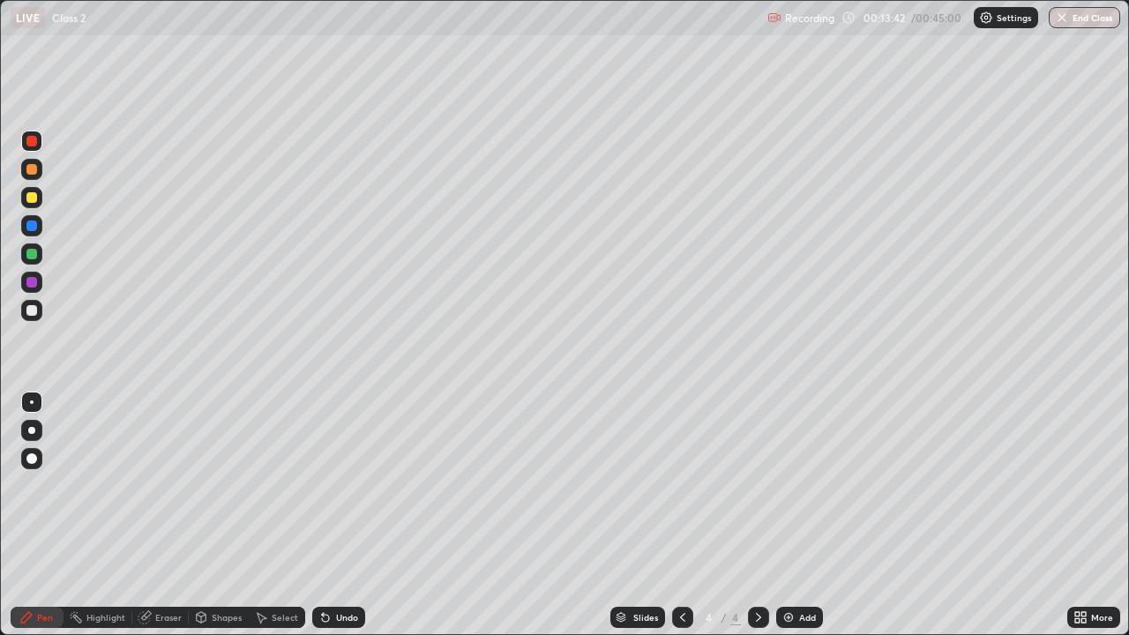
click at [170, 515] on div "Eraser" at bounding box center [168, 617] width 26 height 9
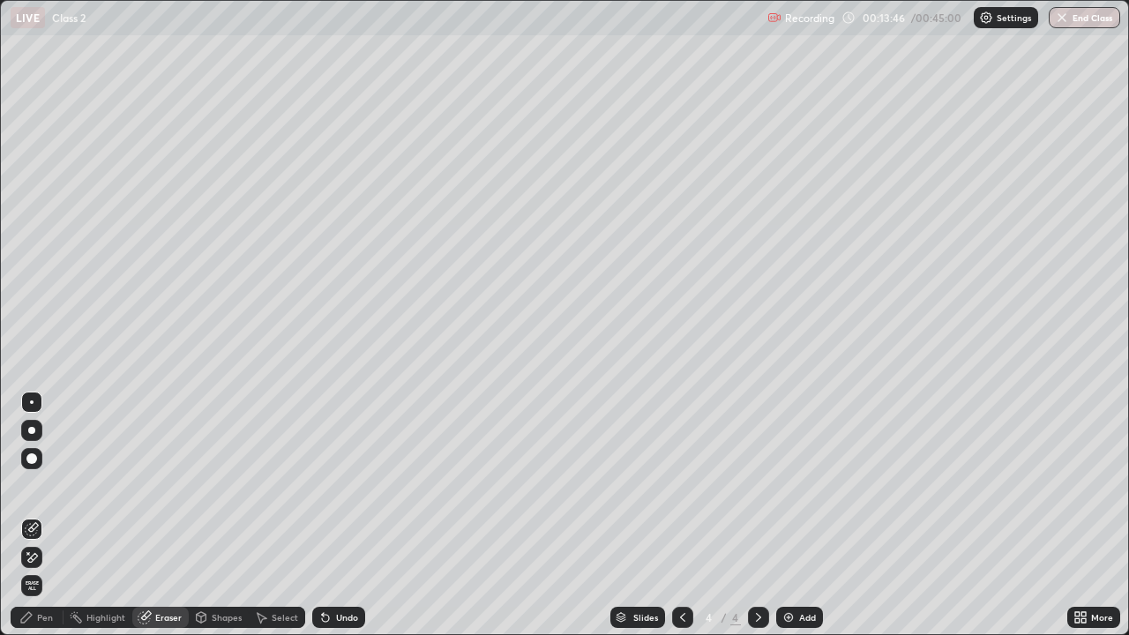
click at [51, 515] on div "Pen" at bounding box center [45, 617] width 16 height 9
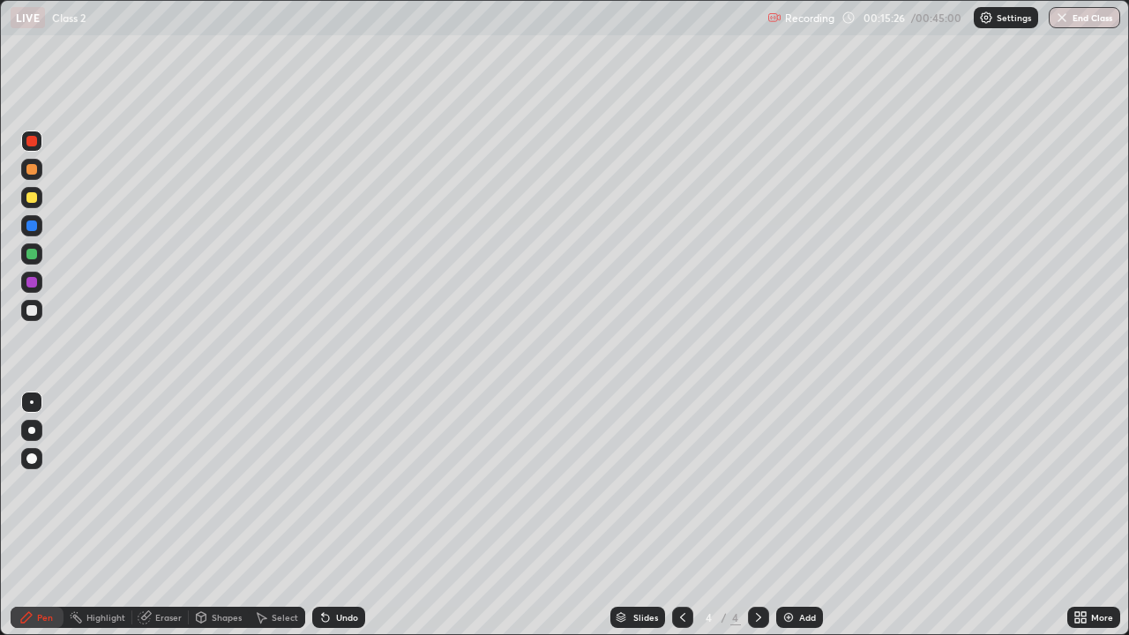
click at [786, 515] on img at bounding box center [789, 618] width 14 height 14
click at [782, 515] on img at bounding box center [789, 618] width 14 height 14
click at [32, 170] on div at bounding box center [31, 169] width 11 height 11
click at [785, 515] on img at bounding box center [789, 618] width 14 height 14
click at [681, 515] on icon at bounding box center [683, 618] width 14 height 14
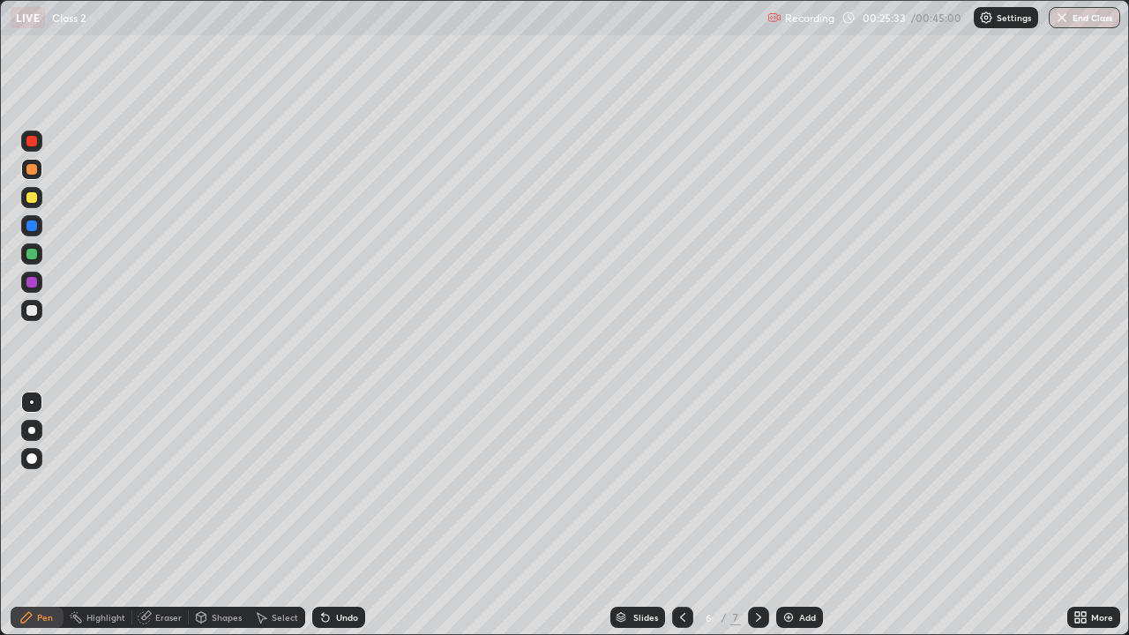
click at [784, 515] on img at bounding box center [789, 618] width 14 height 14
click at [787, 515] on img at bounding box center [789, 618] width 14 height 14
click at [161, 515] on div "Eraser" at bounding box center [168, 617] width 26 height 9
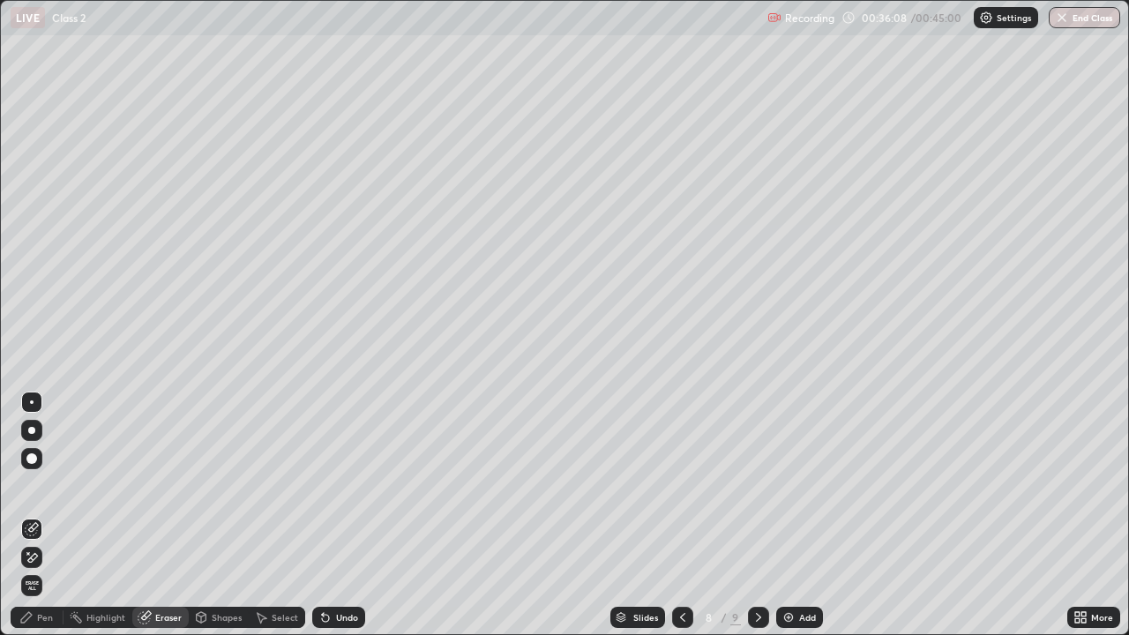
click at [49, 515] on div "Pen" at bounding box center [45, 617] width 16 height 9
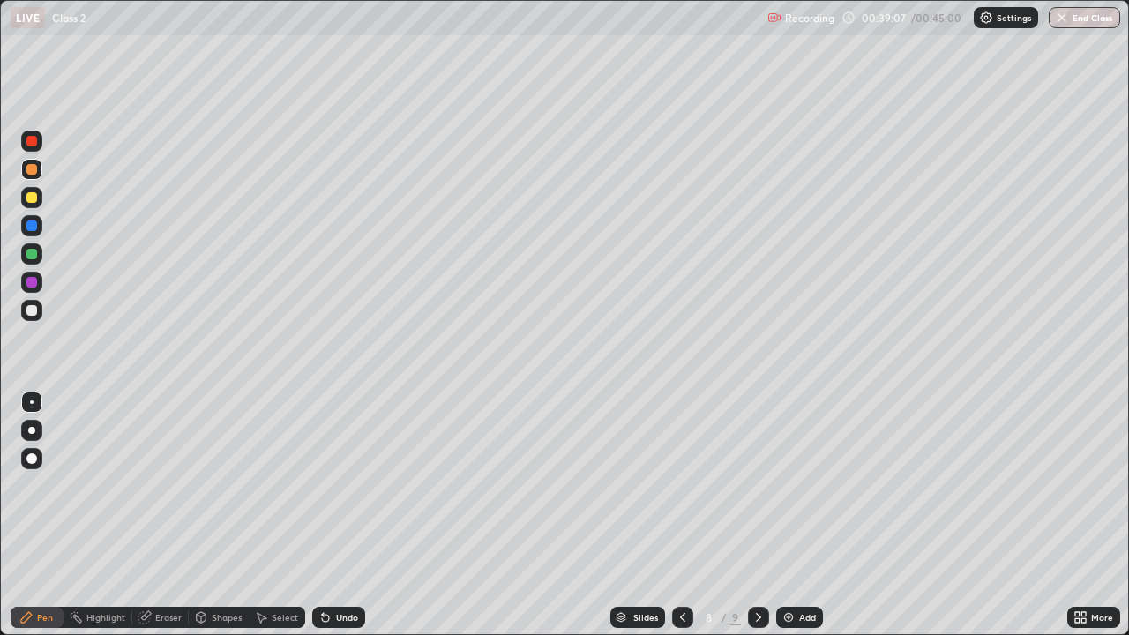
click at [1066, 24] on img "button" at bounding box center [1062, 18] width 14 height 14
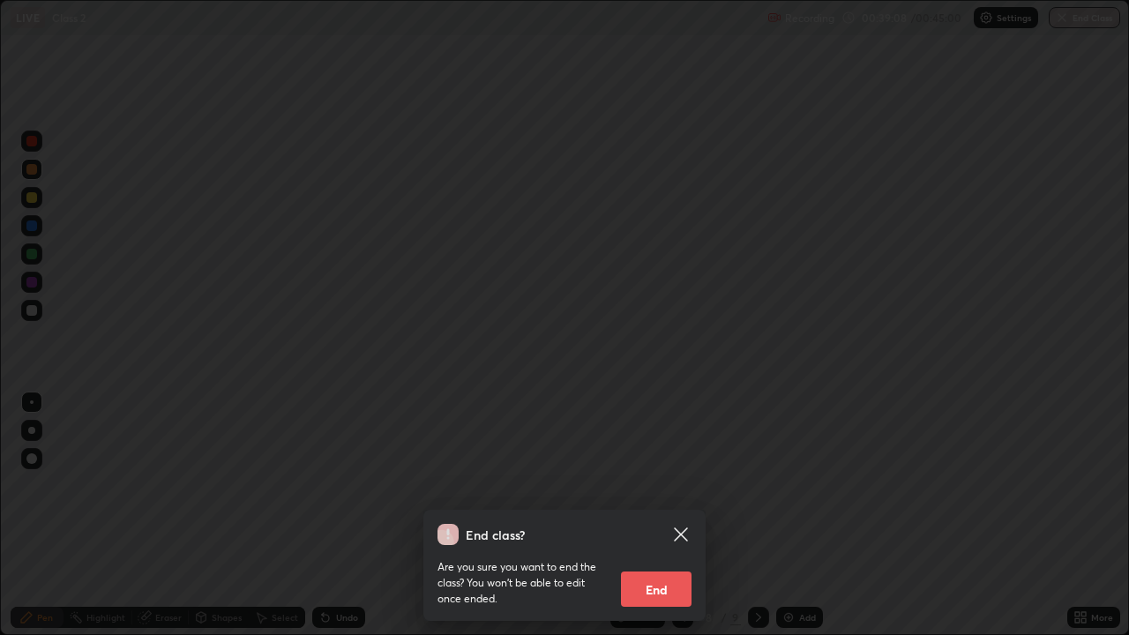
click at [1063, 15] on div "End class? Are you sure you want to end the class? You won’t be able to edit on…" at bounding box center [564, 317] width 1129 height 635
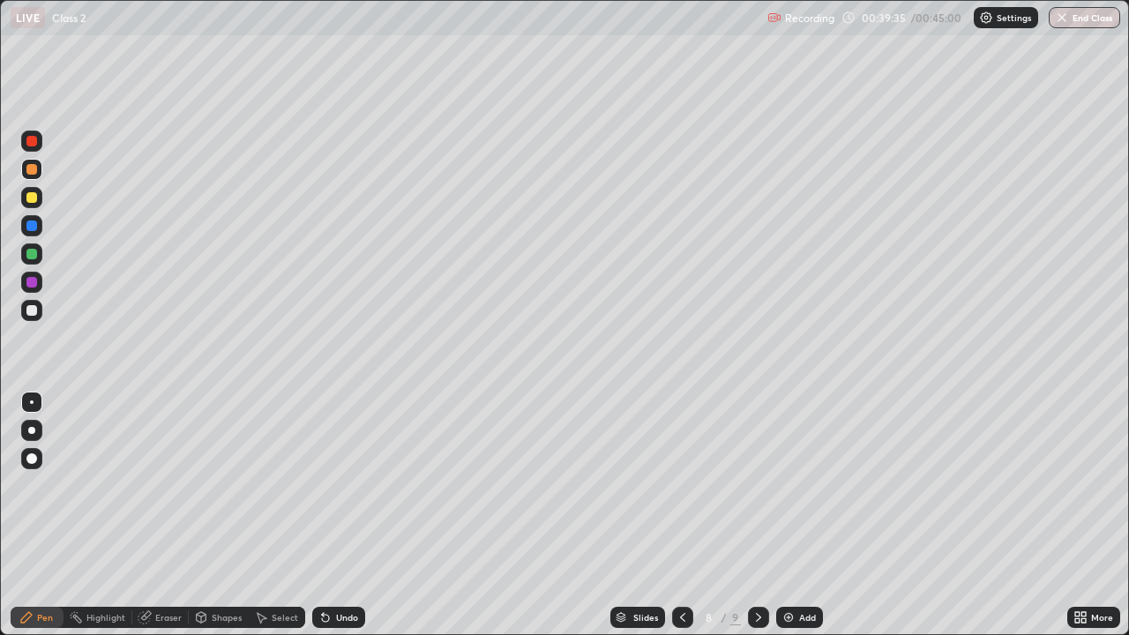
click at [1069, 22] on img "button" at bounding box center [1062, 18] width 14 height 14
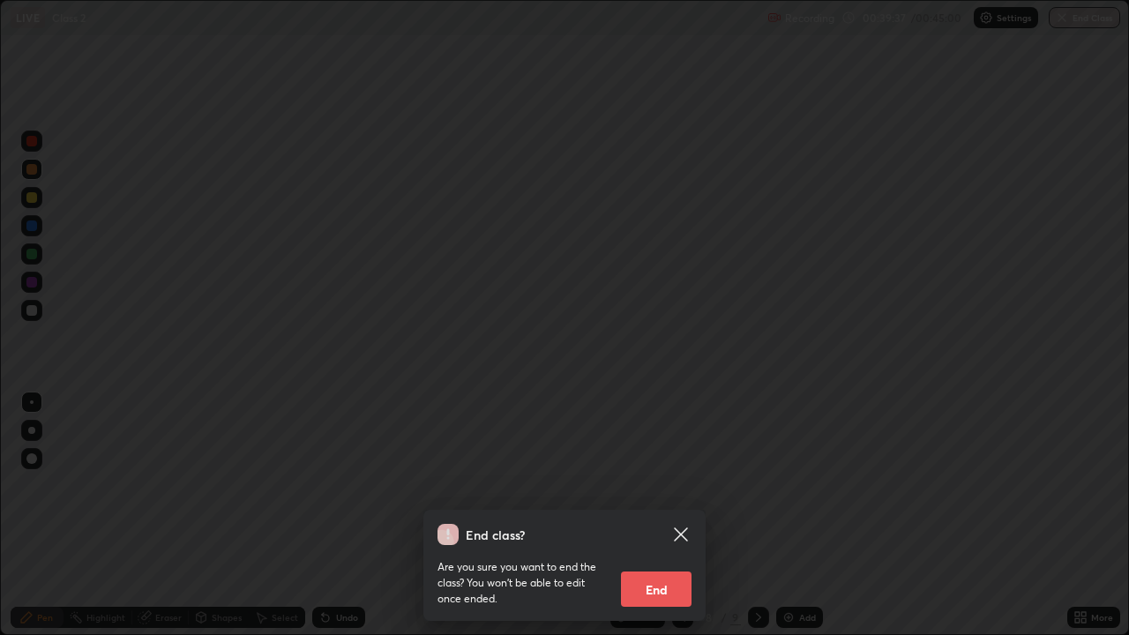
click at [660, 515] on button "End" at bounding box center [656, 589] width 71 height 35
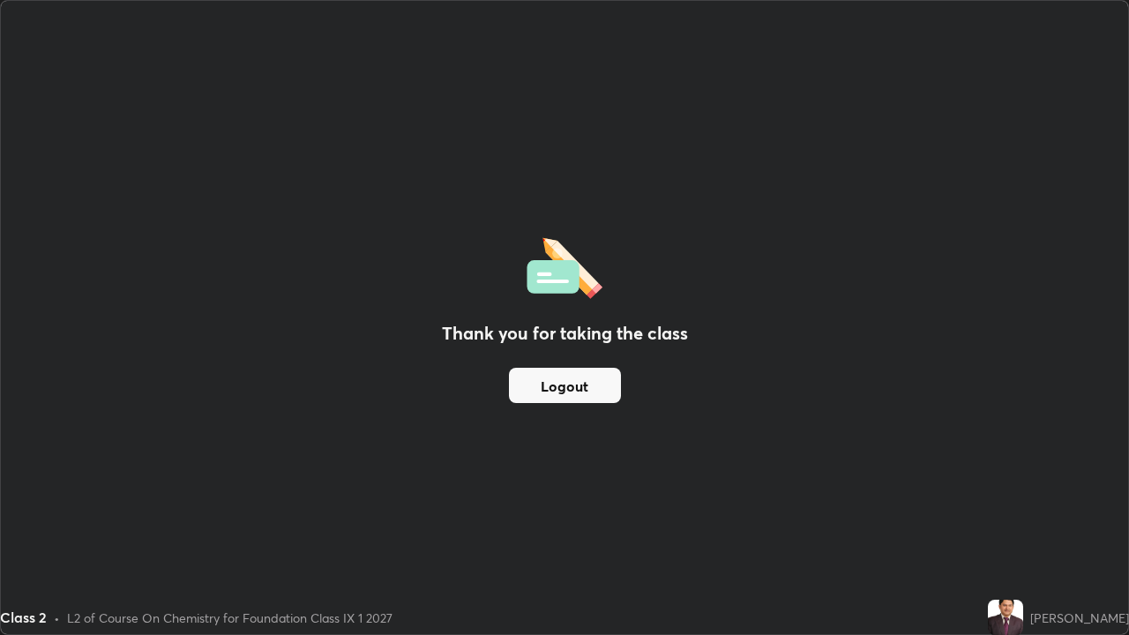
click at [981, 515] on div "Class 2 • L2 of Course On Chemistry for Foundation Class IX 1 2027" at bounding box center [490, 617] width 981 height 35
click at [533, 381] on button "Logout" at bounding box center [565, 385] width 112 height 35
click at [589, 375] on button "Logout" at bounding box center [565, 385] width 112 height 35
click at [589, 388] on button "Logout" at bounding box center [565, 385] width 112 height 35
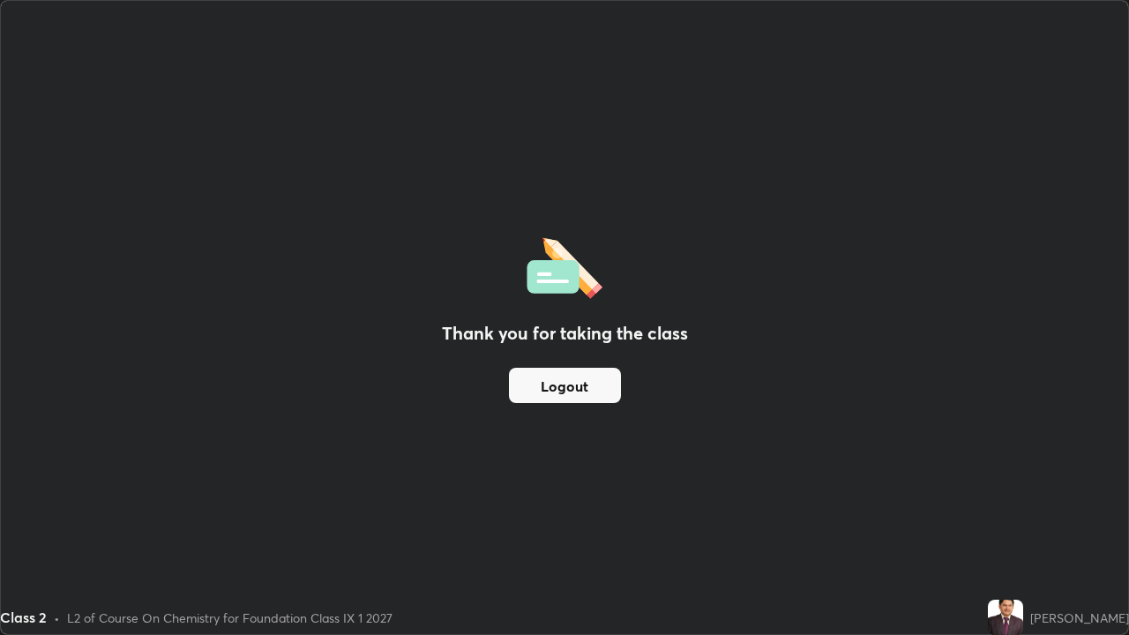
click at [589, 388] on button "Logout" at bounding box center [565, 385] width 112 height 35
click at [584, 387] on button "Logout" at bounding box center [565, 385] width 112 height 35
click at [555, 383] on button "Logout" at bounding box center [565, 385] width 112 height 35
click at [556, 388] on button "Logout" at bounding box center [565, 385] width 112 height 35
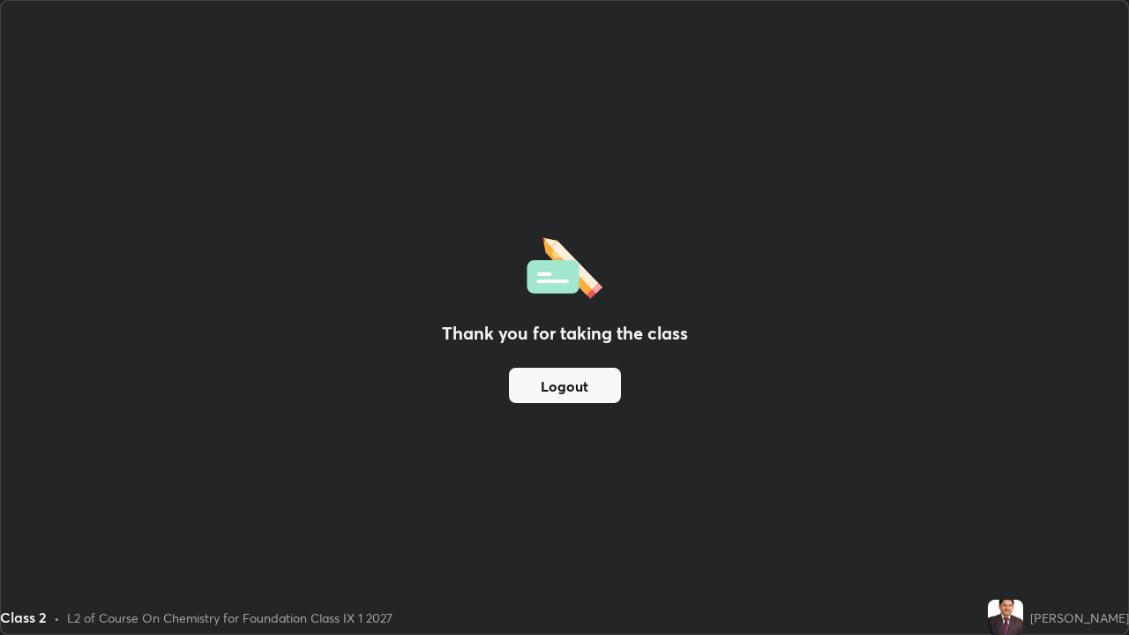
click at [557, 382] on button "Logout" at bounding box center [565, 385] width 112 height 35
click at [180, 515] on div "Thank you for taking the class Logout" at bounding box center [565, 318] width 1128 height 634
click at [570, 378] on button "Logout" at bounding box center [565, 385] width 112 height 35
click at [568, 388] on button "Logout" at bounding box center [565, 385] width 112 height 35
click at [572, 383] on button "Logout" at bounding box center [565, 385] width 112 height 35
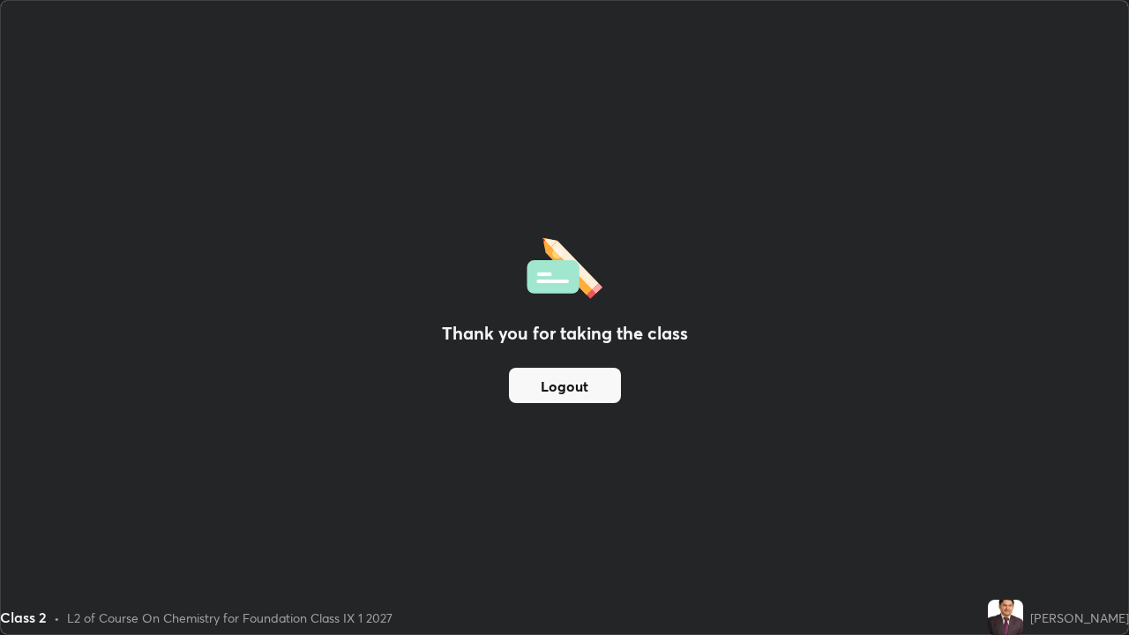
click at [583, 394] on button "Logout" at bounding box center [565, 385] width 112 height 35
